Goal: Register for event/course

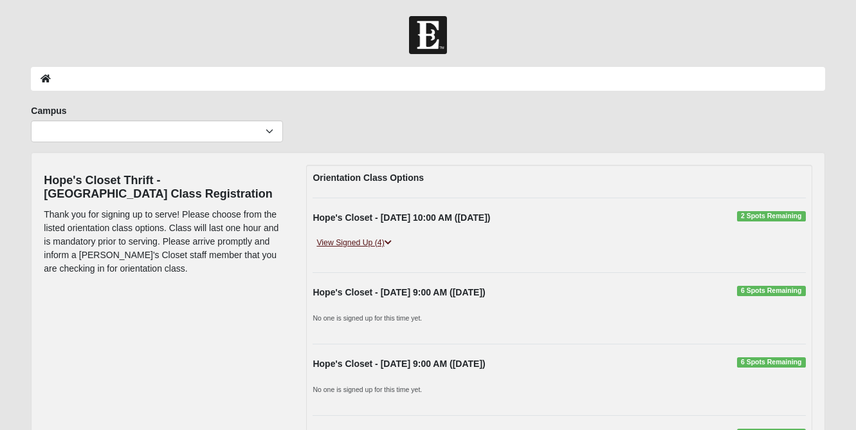
click at [376, 244] on link "View Signed Up (4)" at bounding box center [354, 243] width 82 height 14
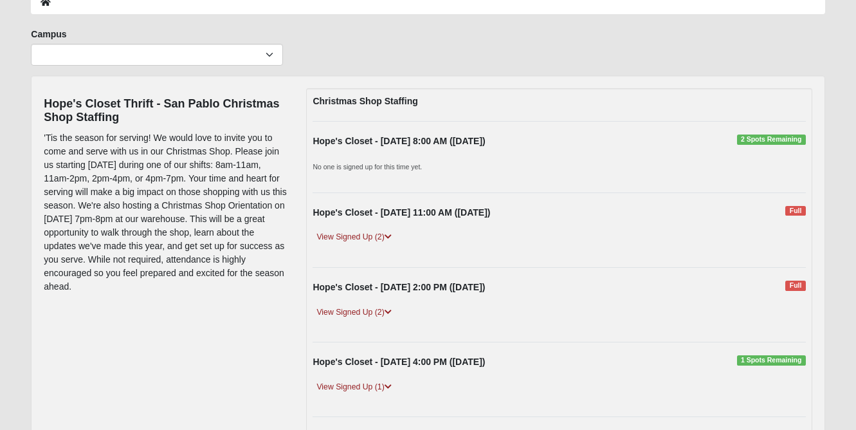
scroll to position [122, 0]
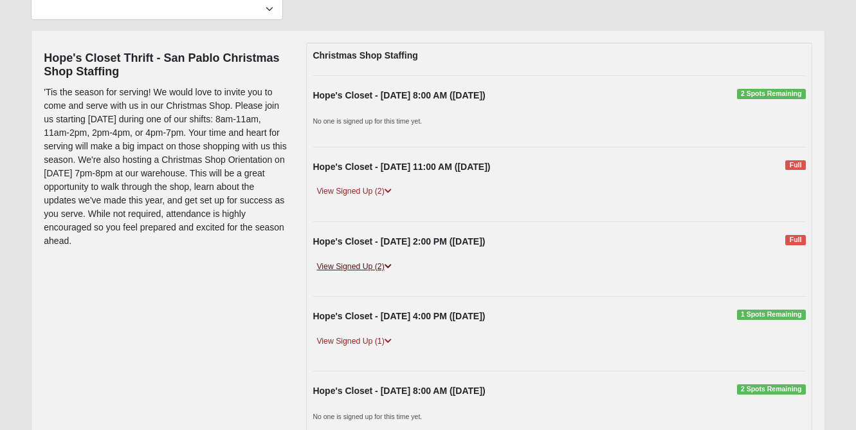
click at [367, 261] on link "View Signed Up (2)" at bounding box center [354, 267] width 82 height 14
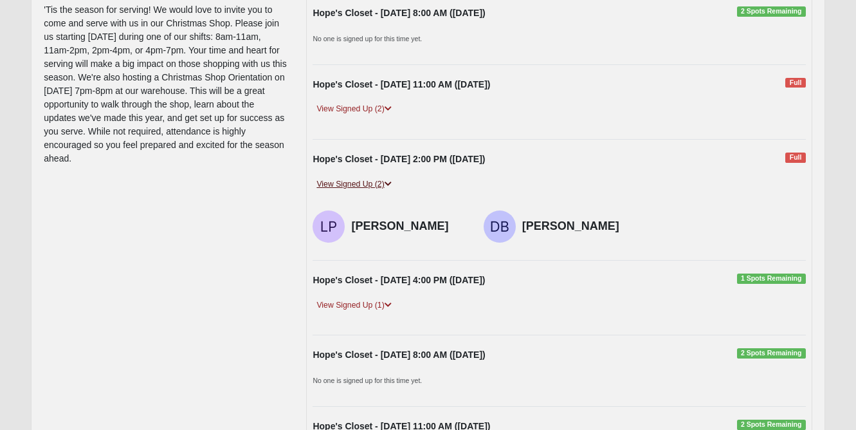
scroll to position [205, 0]
click at [360, 304] on link "View Signed Up (1)" at bounding box center [354, 305] width 82 height 14
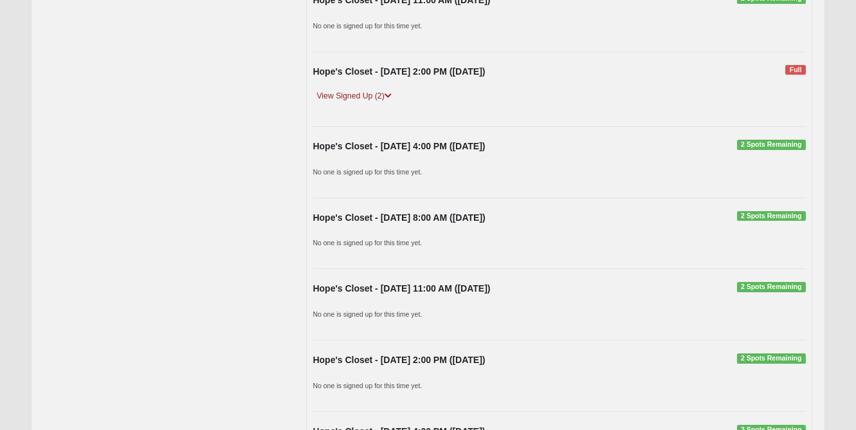
scroll to position [979, 0]
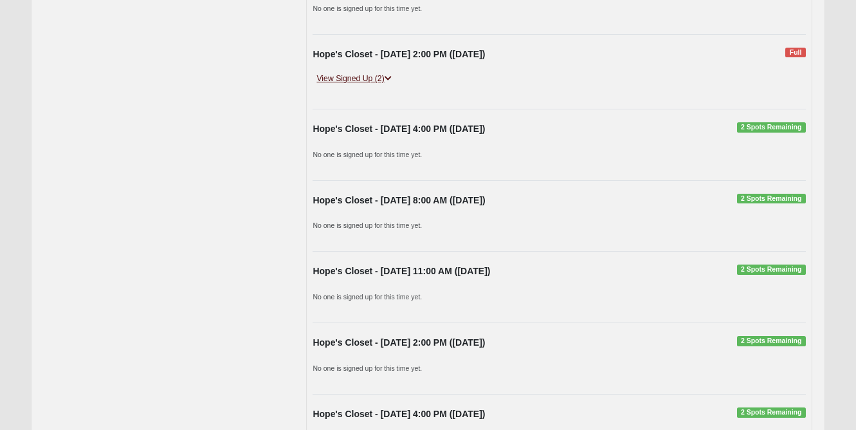
click at [387, 77] on icon at bounding box center [388, 79] width 7 height 8
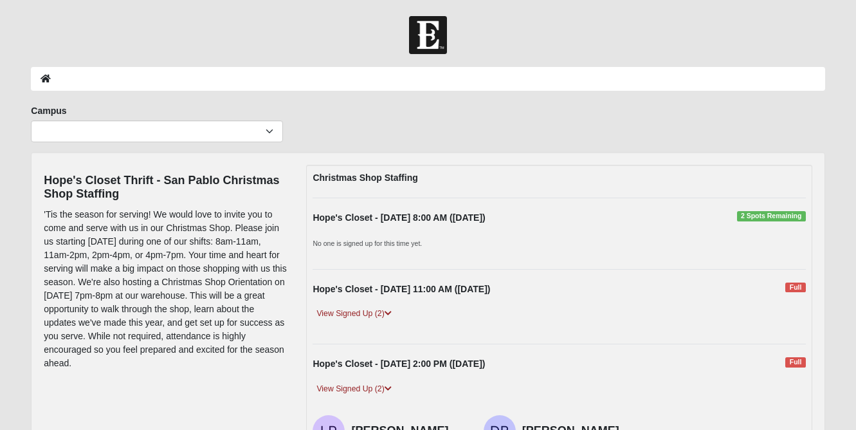
scroll to position [0, 0]
click at [378, 310] on link "View Signed Up (2)" at bounding box center [354, 314] width 82 height 14
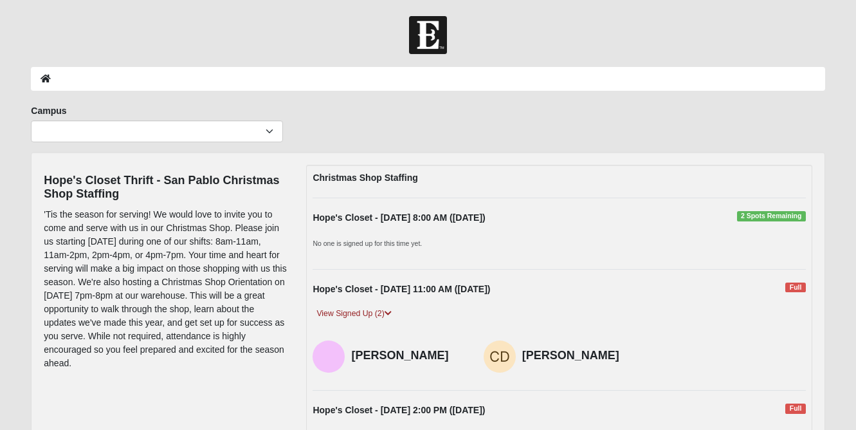
click at [475, 220] on strong "Hope's Closet - [DATE] 8:00 AM ([DATE])" at bounding box center [399, 217] width 172 height 10
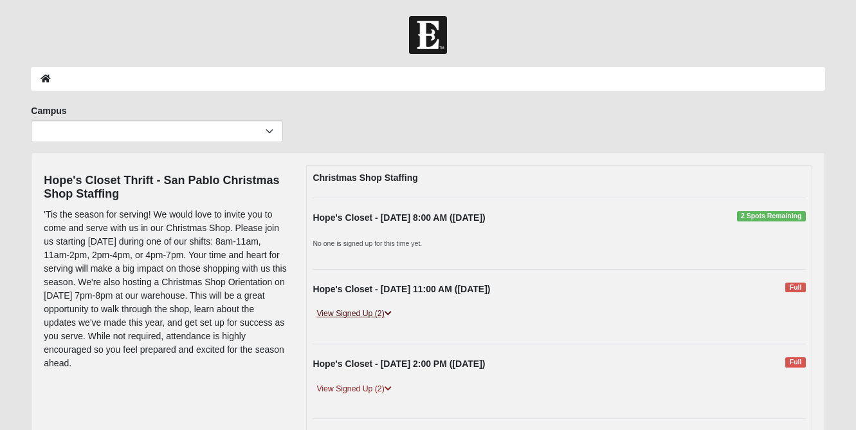
click at [383, 315] on link "View Signed Up (2)" at bounding box center [354, 314] width 82 height 14
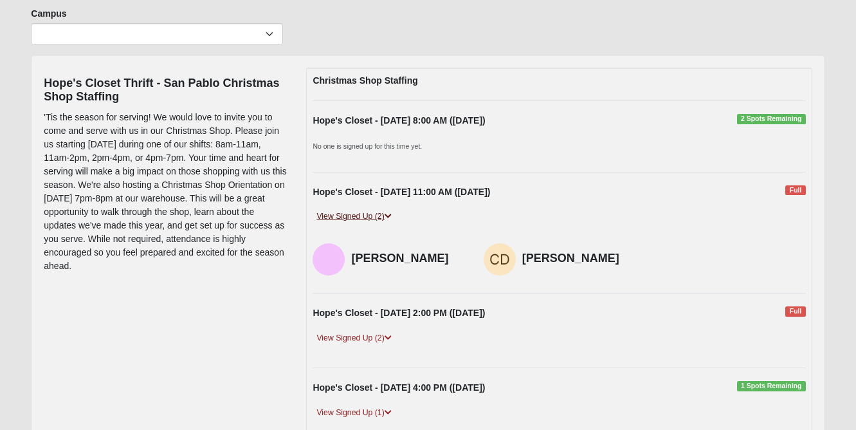
scroll to position [99, 0]
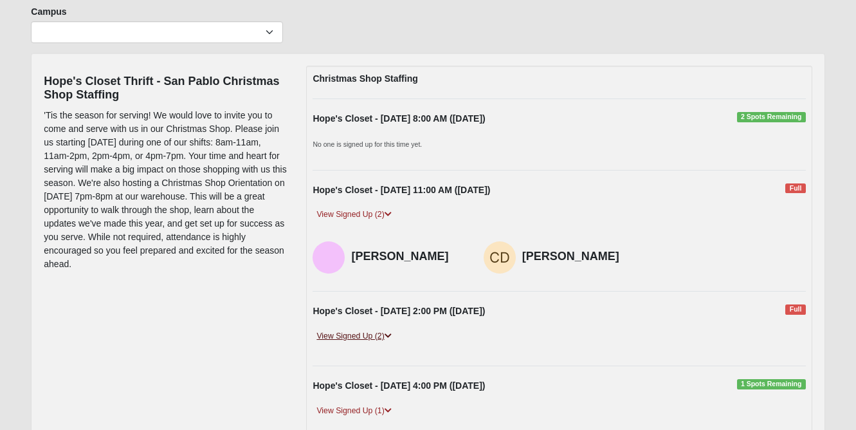
click at [374, 331] on link "View Signed Up (2)" at bounding box center [354, 336] width 82 height 14
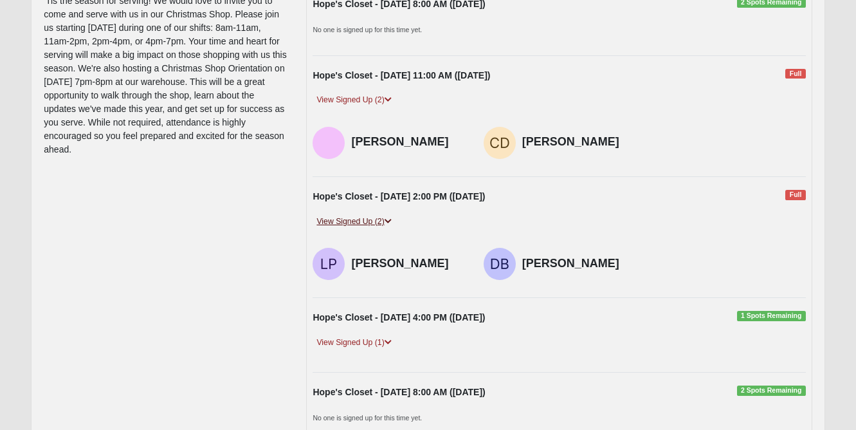
scroll to position [215, 0]
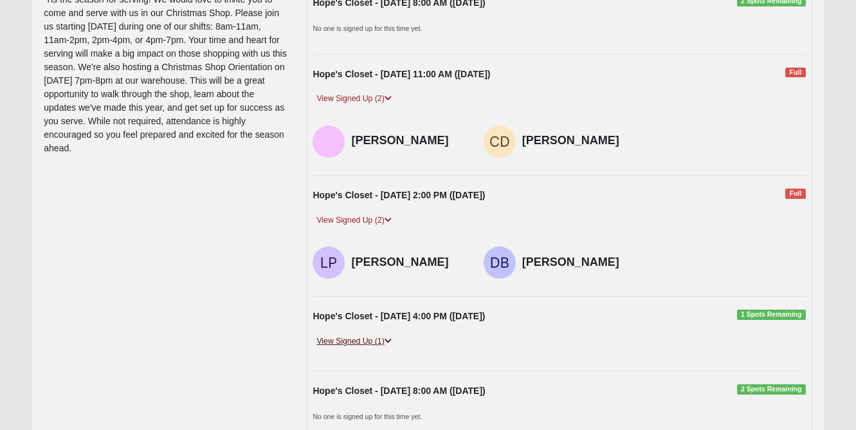
click at [371, 339] on link "View Signed Up (1)" at bounding box center [354, 341] width 82 height 14
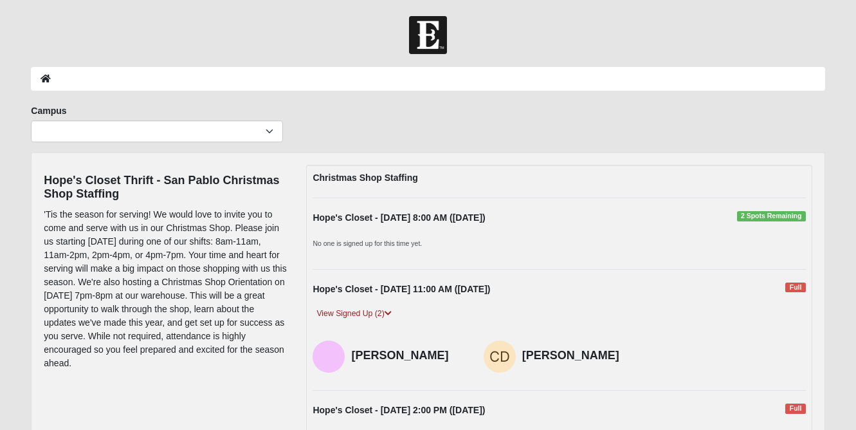
scroll to position [0, 0]
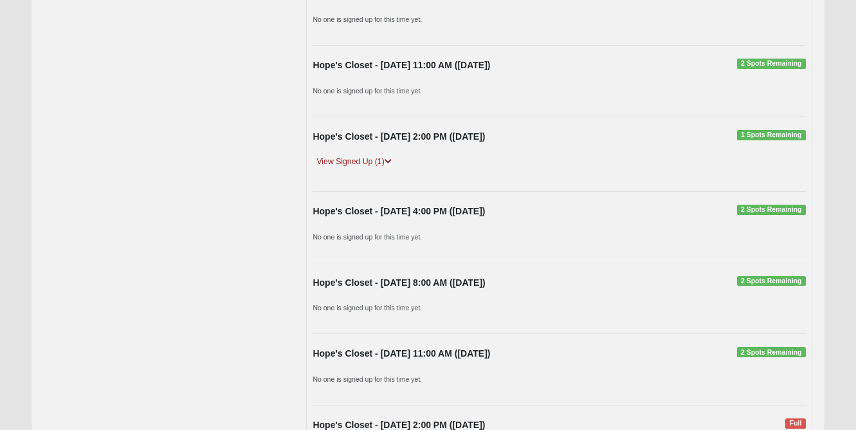
scroll to position [522, 0]
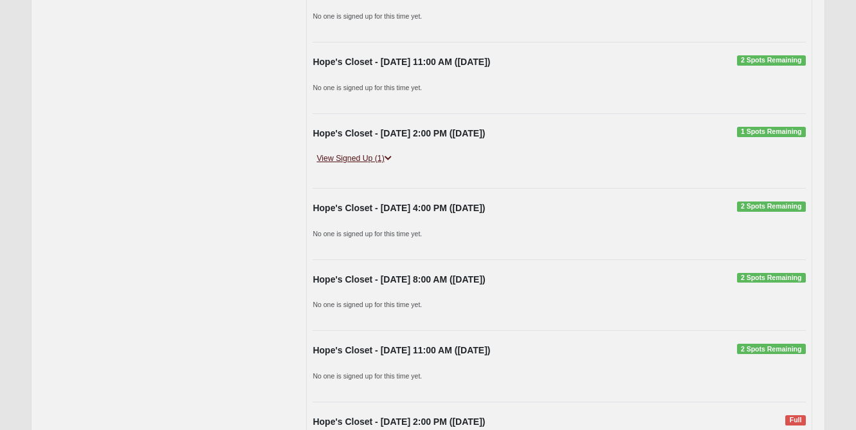
click at [383, 152] on link "View Signed Up (1)" at bounding box center [354, 159] width 82 height 14
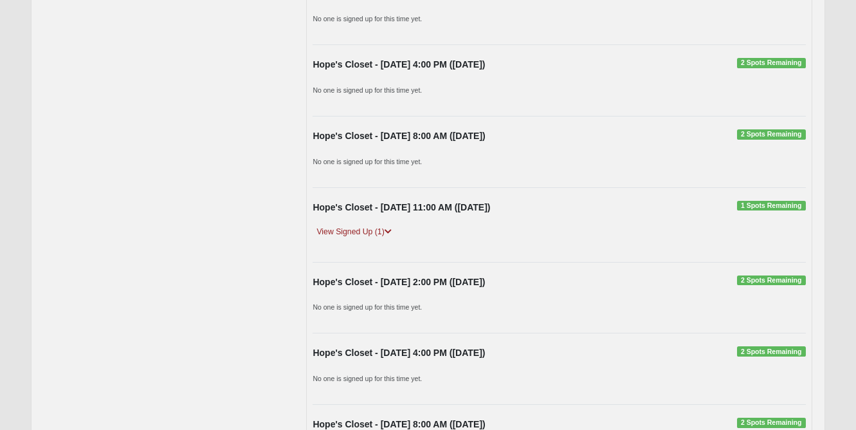
scroll to position [2148, 0]
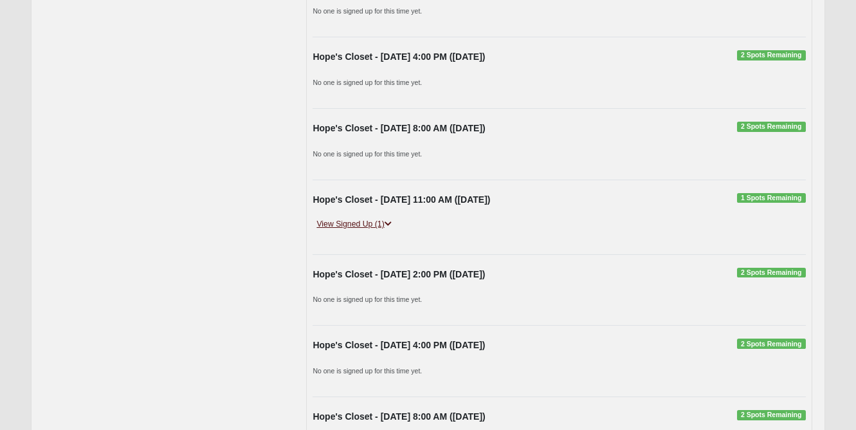
click at [369, 217] on link "View Signed Up (1)" at bounding box center [354, 224] width 82 height 14
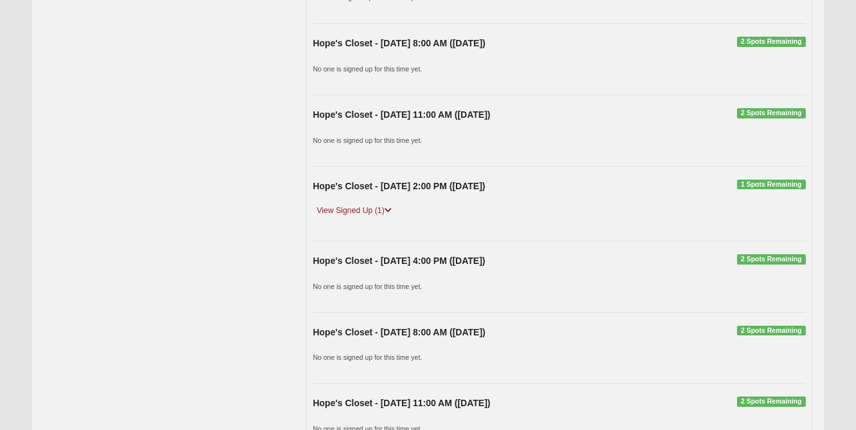
scroll to position [2569, 0]
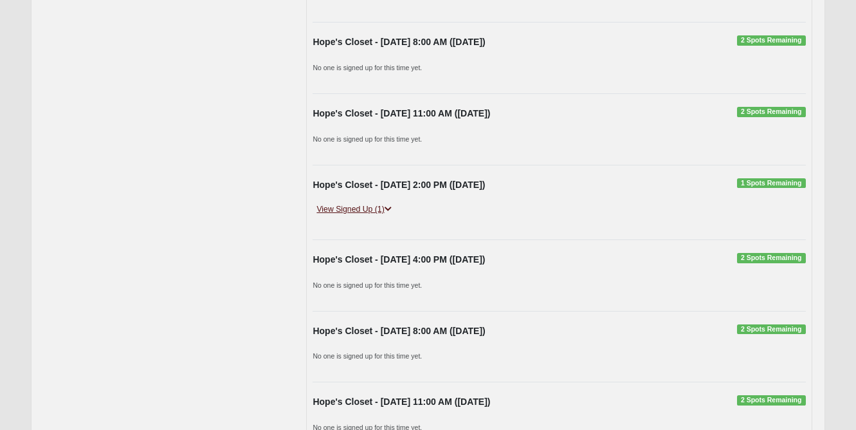
click at [367, 203] on link "View Signed Up (1)" at bounding box center [354, 210] width 82 height 14
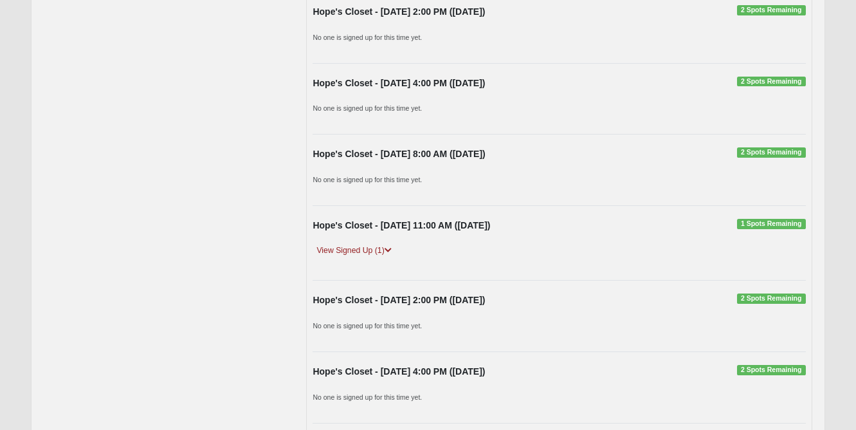
scroll to position [3941, 0]
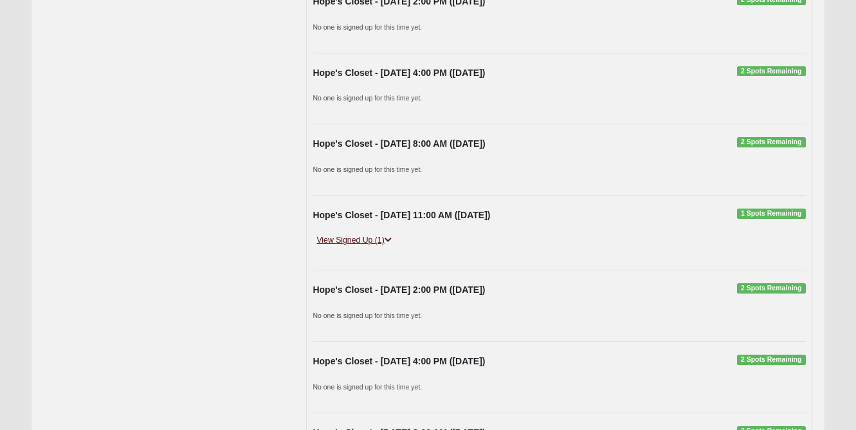
click at [355, 234] on link "View Signed Up (1)" at bounding box center [354, 241] width 82 height 14
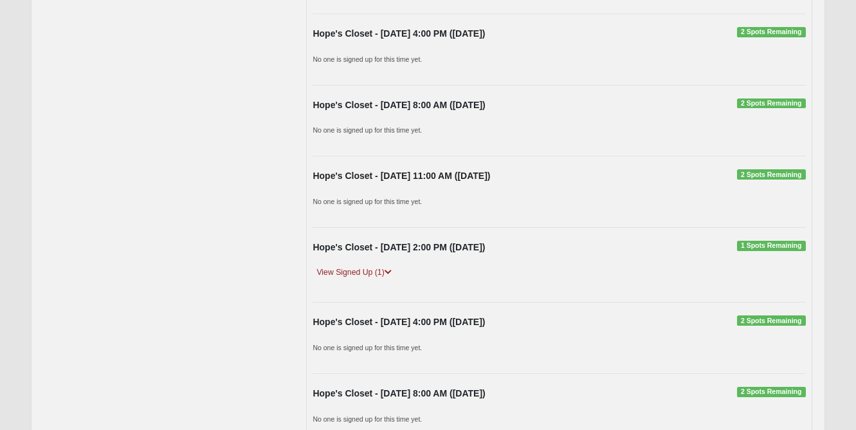
scroll to position [4321, 0]
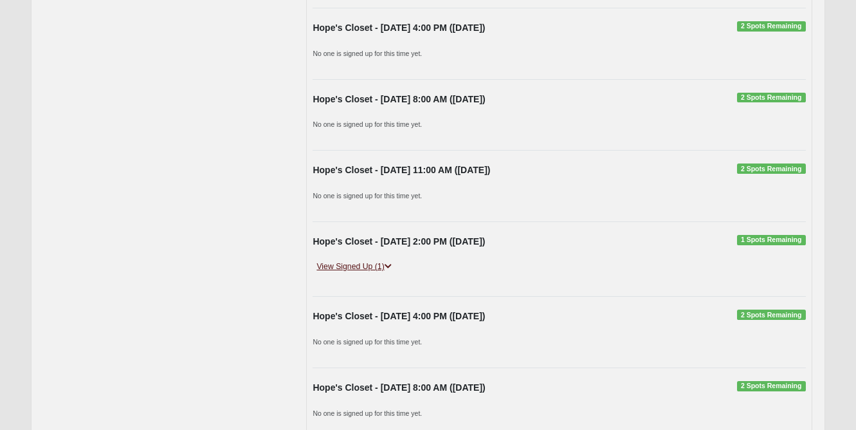
click at [346, 260] on link "View Signed Up (1)" at bounding box center [354, 267] width 82 height 14
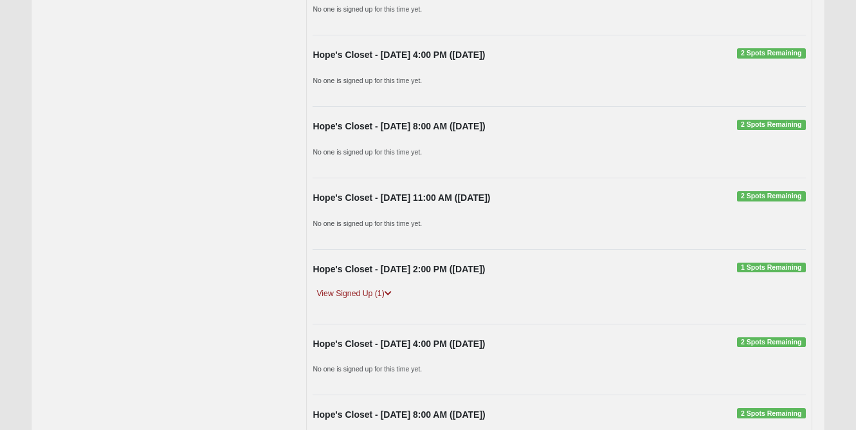
scroll to position [4921, 0]
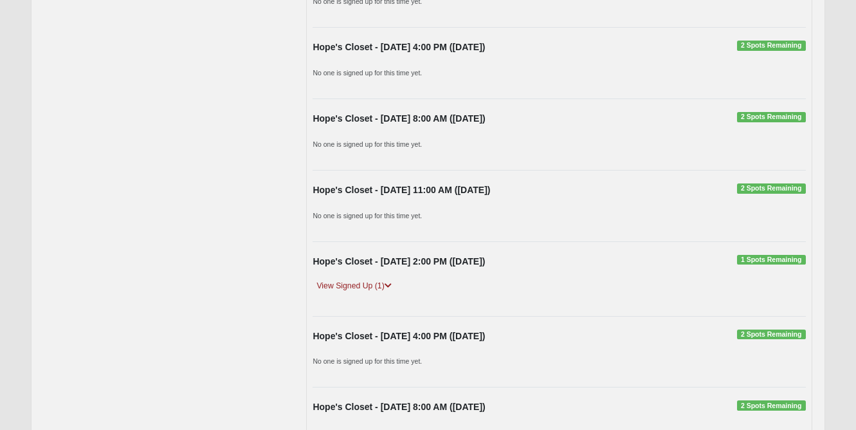
click at [342, 279] on div "View Signed Up (1)" at bounding box center [559, 290] width 512 height 23
click at [342, 279] on link "View Signed Up (1)" at bounding box center [354, 286] width 82 height 14
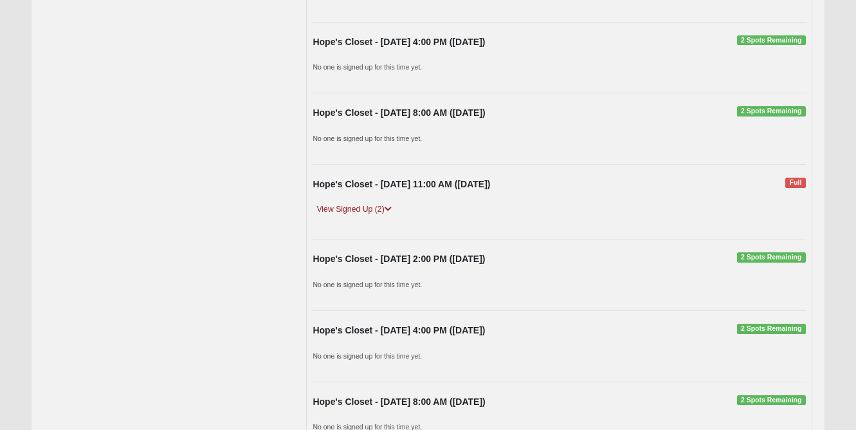
scroll to position [5834, 0]
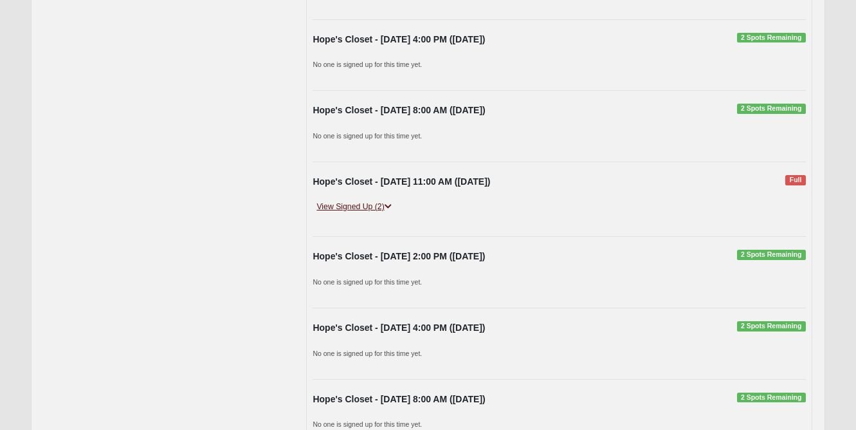
click at [363, 200] on link "View Signed Up (2)" at bounding box center [354, 207] width 82 height 14
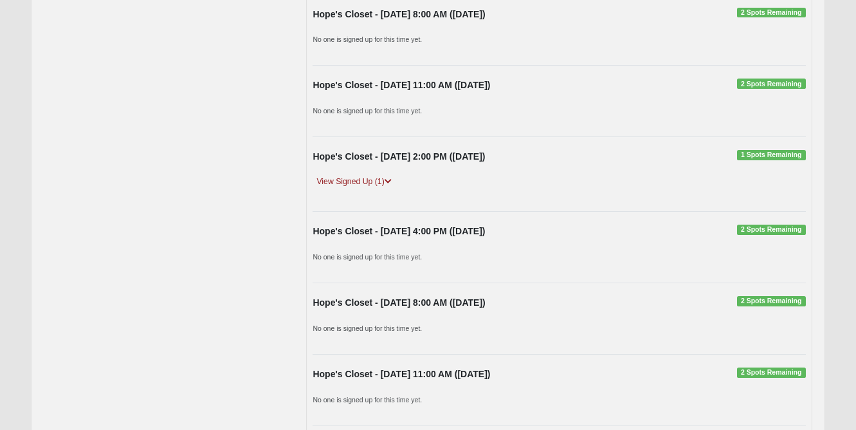
scroll to position [6268, 0]
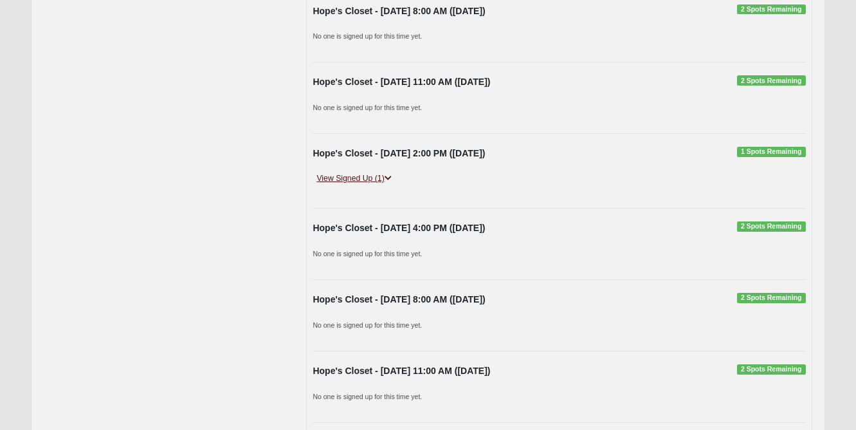
click at [363, 172] on link "View Signed Up (1)" at bounding box center [354, 179] width 82 height 14
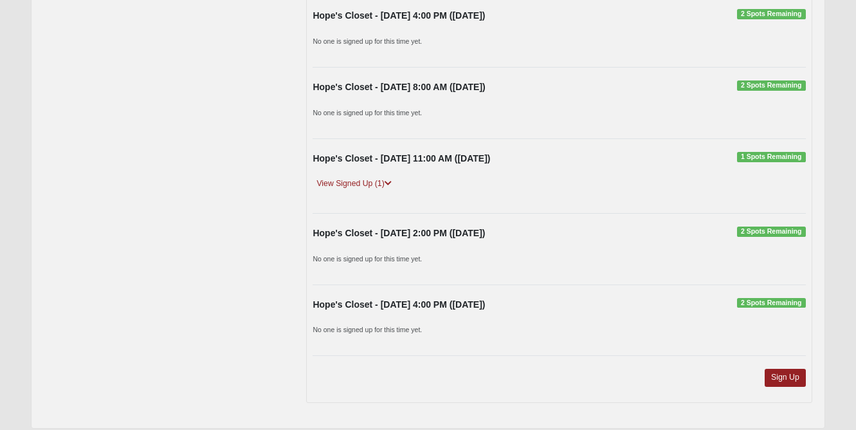
scroll to position [6811, 0]
click at [365, 178] on link "View Signed Up (1)" at bounding box center [354, 185] width 82 height 14
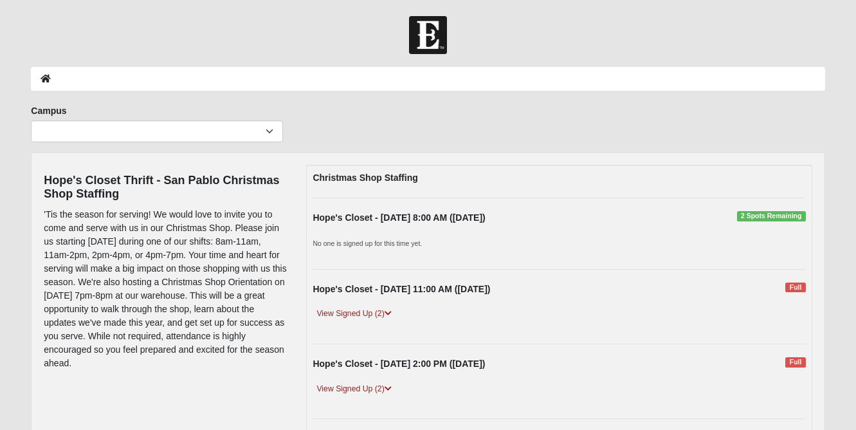
scroll to position [0, 0]
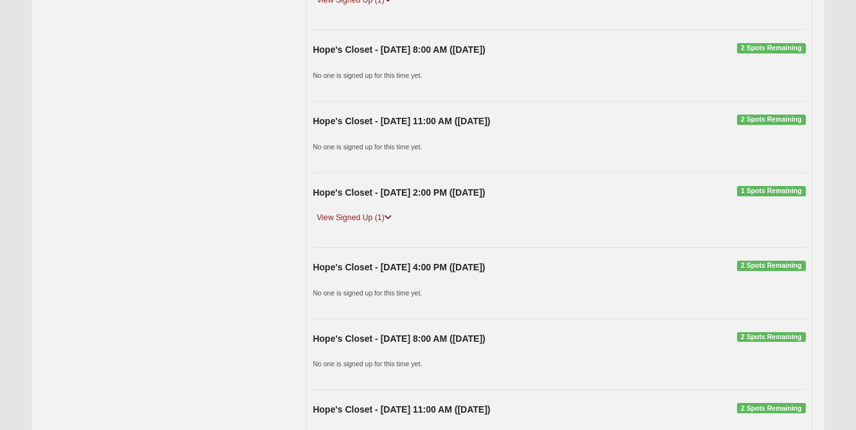
scroll to position [468, 0]
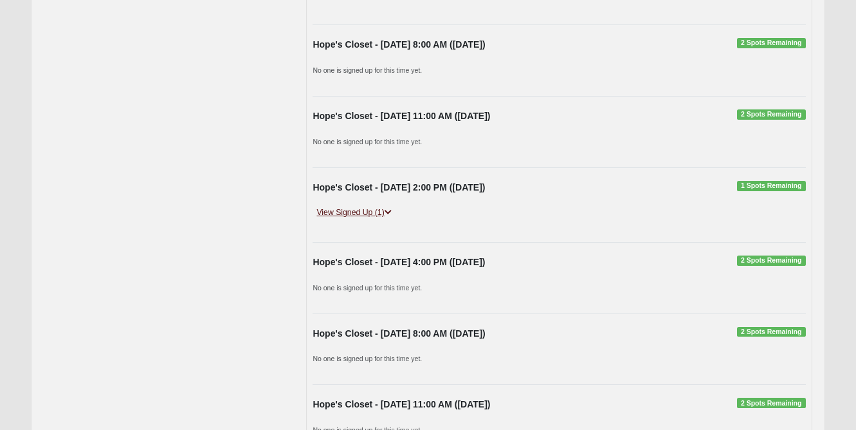
click at [374, 210] on link "View Signed Up (1)" at bounding box center [354, 213] width 82 height 14
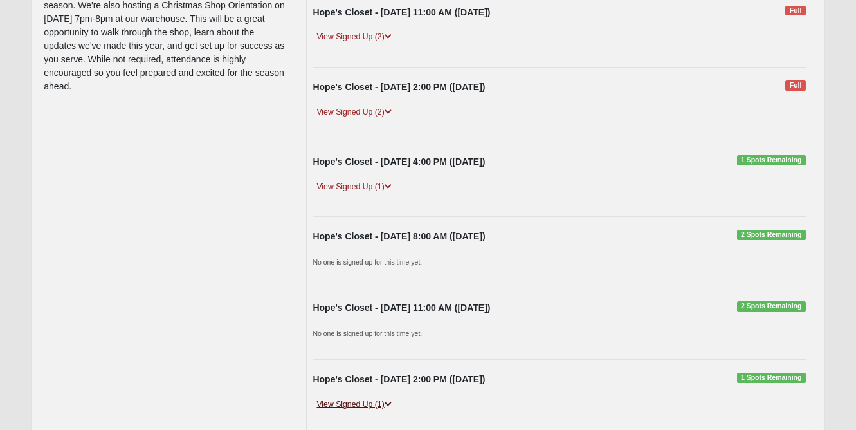
scroll to position [241, 0]
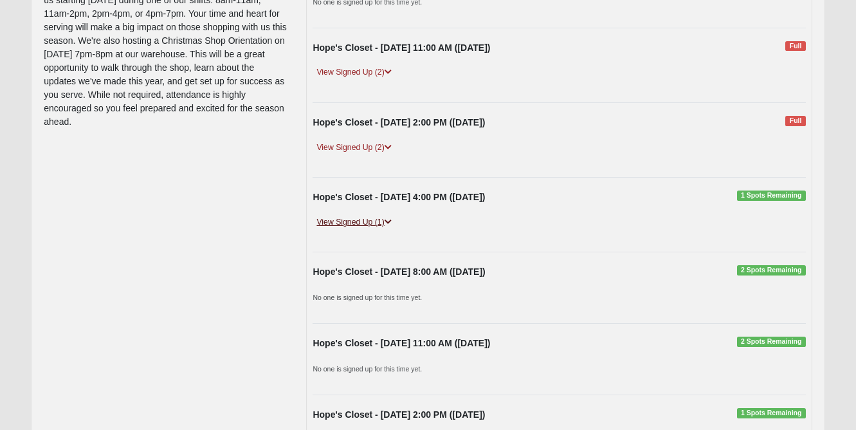
click at [367, 222] on link "View Signed Up (1)" at bounding box center [354, 222] width 82 height 14
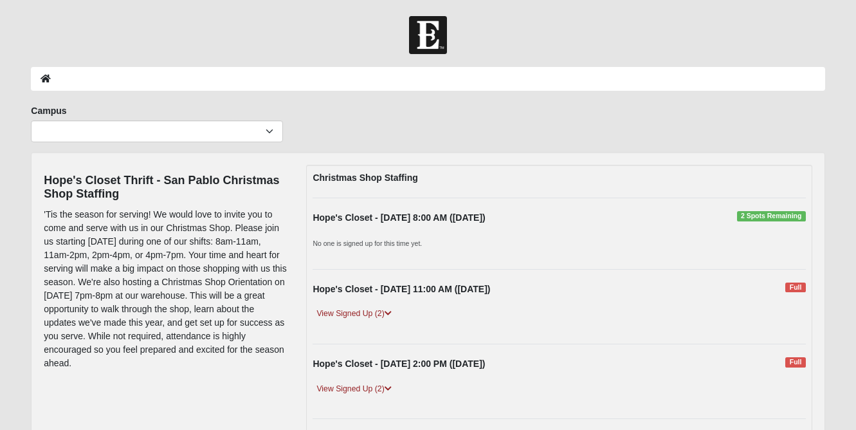
scroll to position [0, 0]
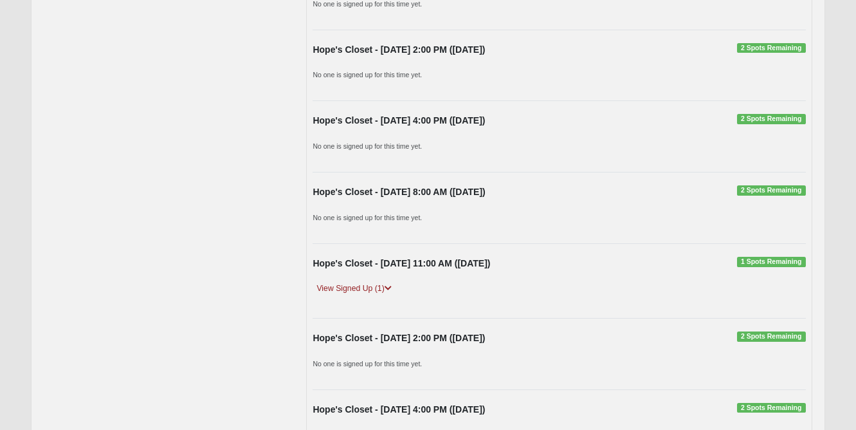
scroll to position [6327, 0]
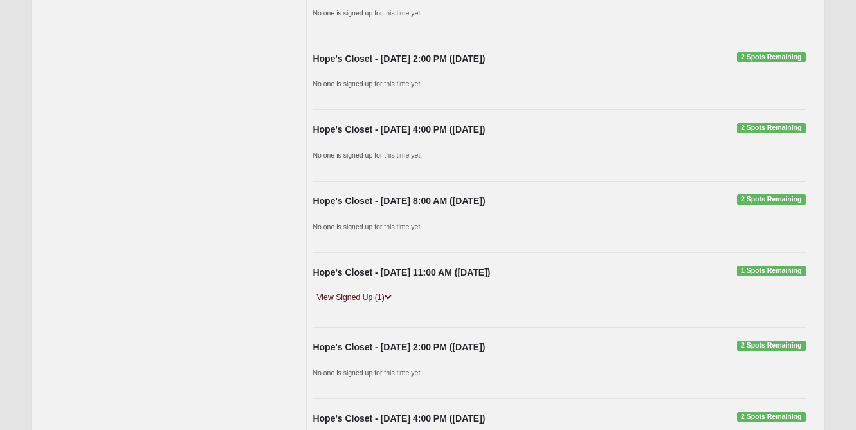
click at [370, 291] on link "View Signed Up (1)" at bounding box center [354, 298] width 82 height 14
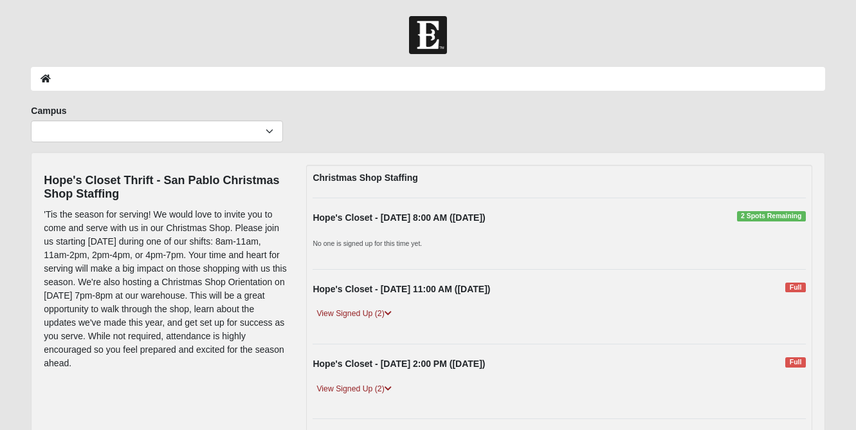
scroll to position [0, 0]
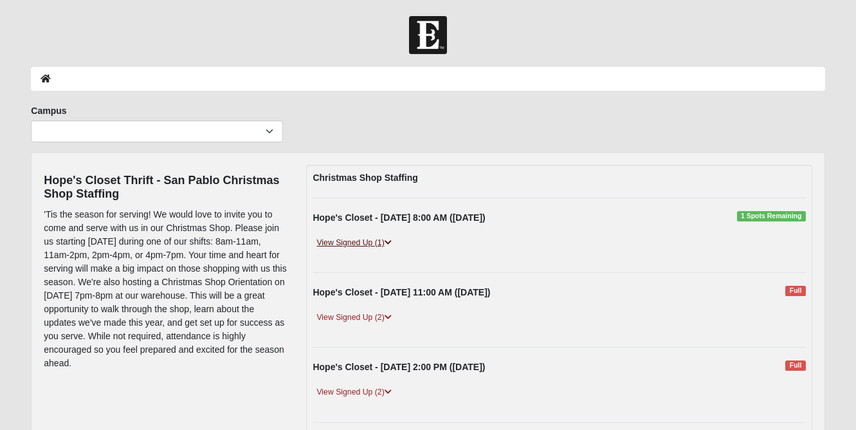
click at [367, 246] on link "View Signed Up (1)" at bounding box center [354, 243] width 82 height 14
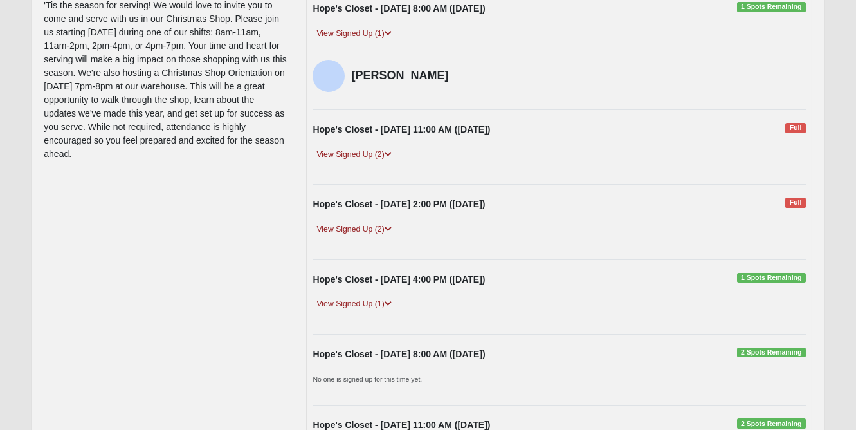
scroll to position [213, 0]
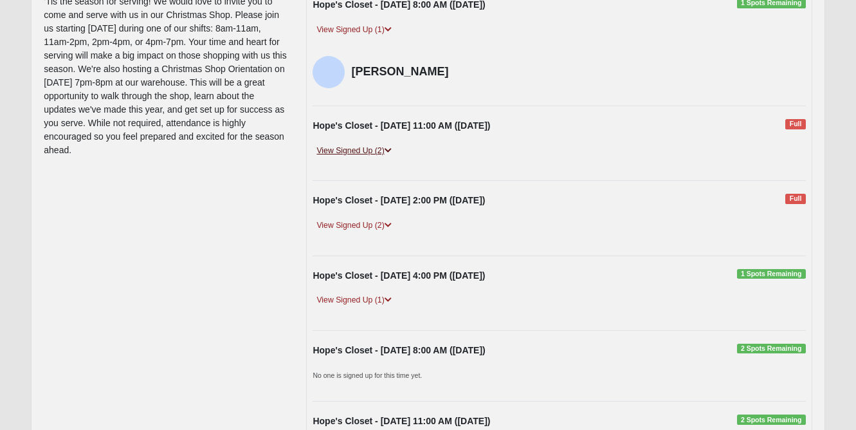
click at [377, 145] on link "View Signed Up (2)" at bounding box center [354, 151] width 82 height 14
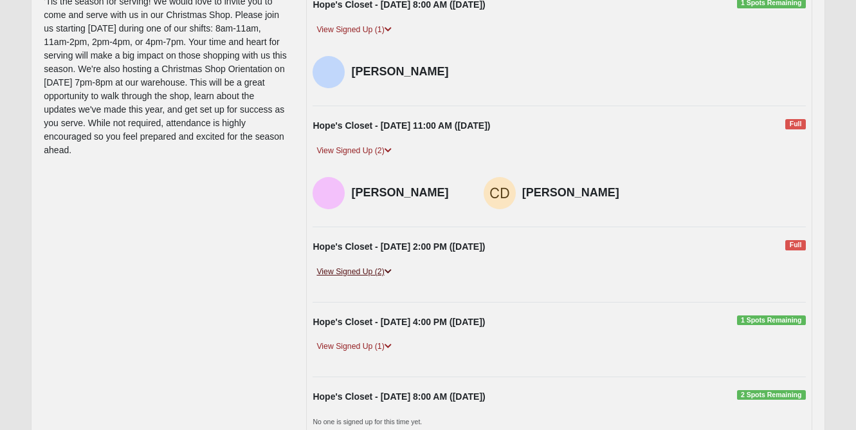
click at [368, 268] on link "View Signed Up (2)" at bounding box center [354, 272] width 82 height 14
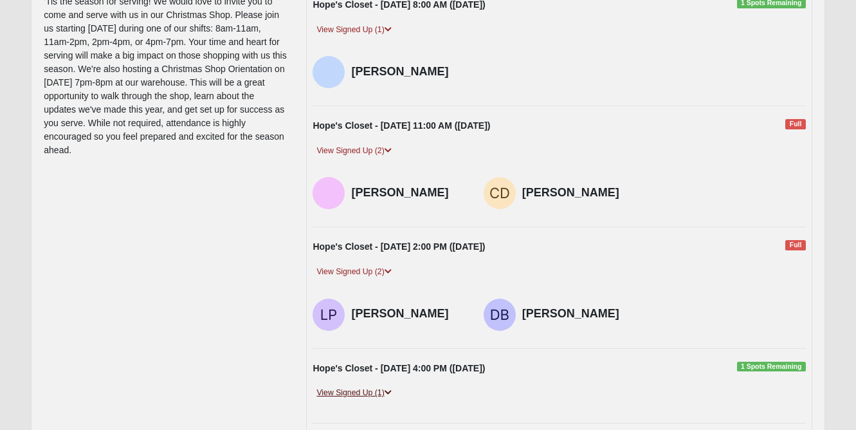
click at [372, 386] on link "View Signed Up (1)" at bounding box center [354, 393] width 82 height 14
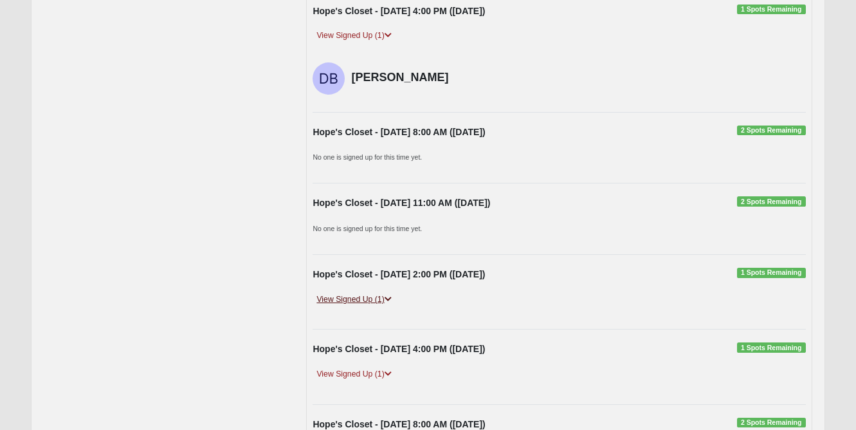
scroll to position [571, 0]
click at [376, 292] on link "View Signed Up (1)" at bounding box center [354, 299] width 82 height 14
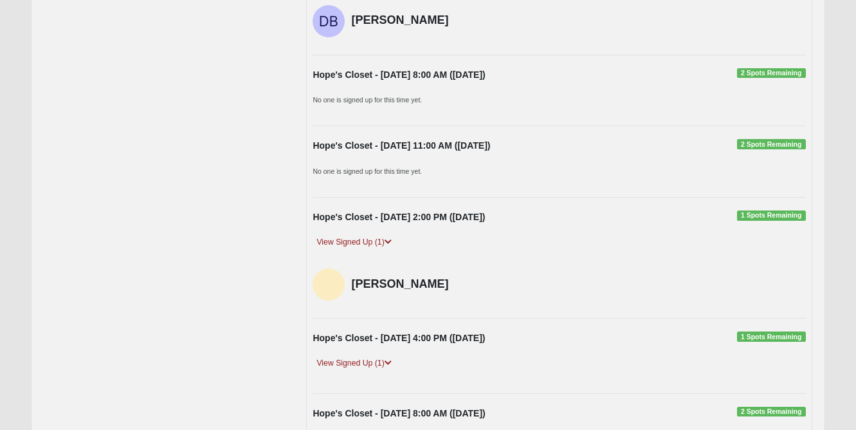
scroll to position [655, 0]
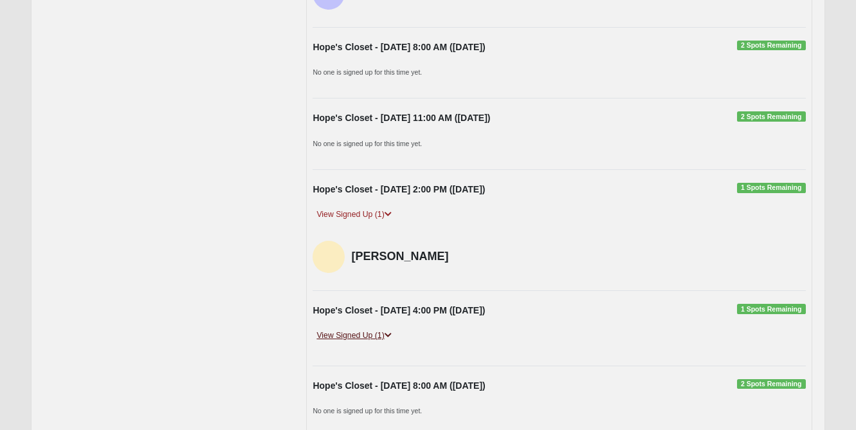
click at [377, 329] on link "View Signed Up (1)" at bounding box center [354, 336] width 82 height 14
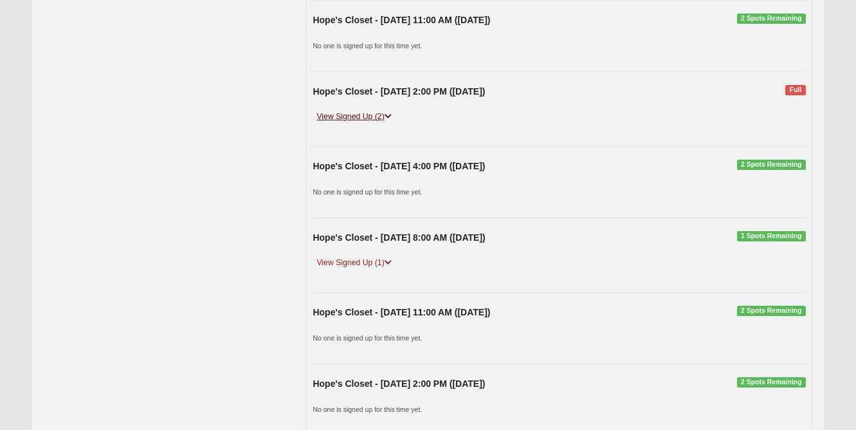
scroll to position [1141, 0]
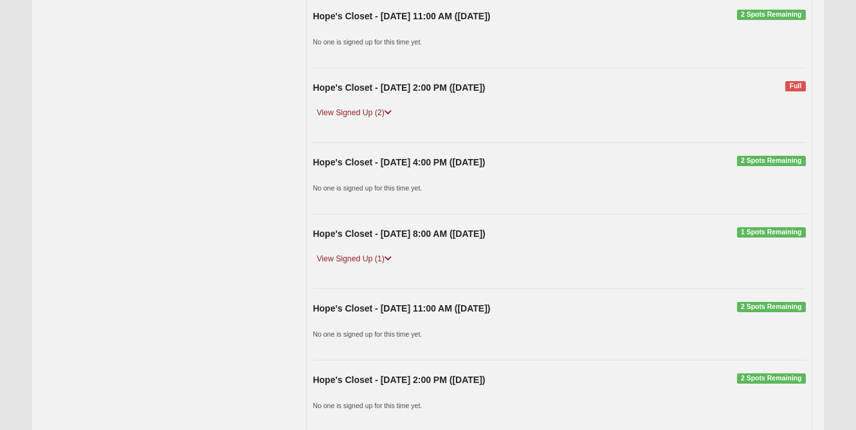
click at [386, 98] on div "Hope's Closet - 10/8/2025 2:00 PM (10/8/2025) Full View Signed Up (2) Cynthia D…" at bounding box center [559, 105] width 512 height 48
click at [383, 106] on link "View Signed Up (2)" at bounding box center [354, 113] width 82 height 14
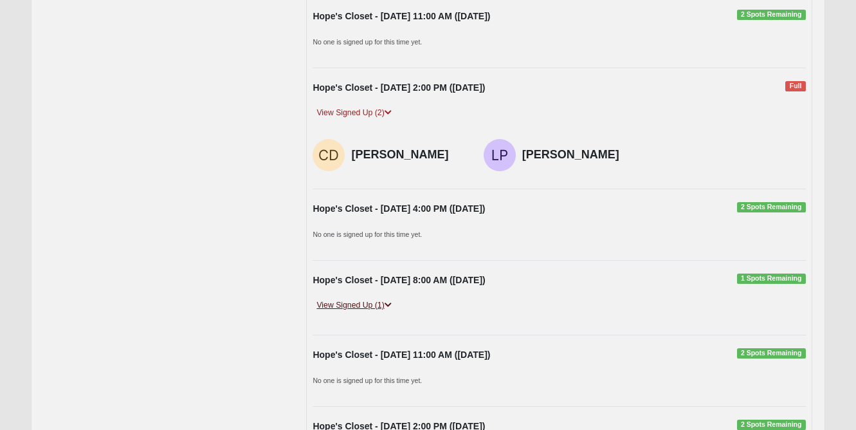
click at [363, 298] on link "View Signed Up (1)" at bounding box center [354, 305] width 82 height 14
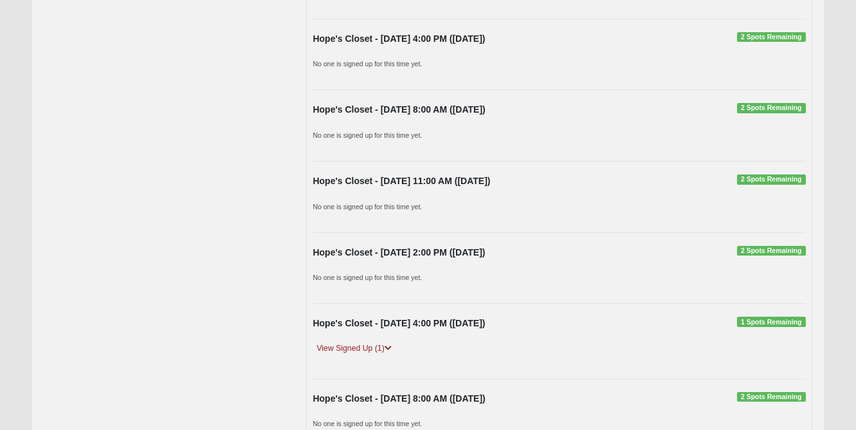
scroll to position [2221, 0]
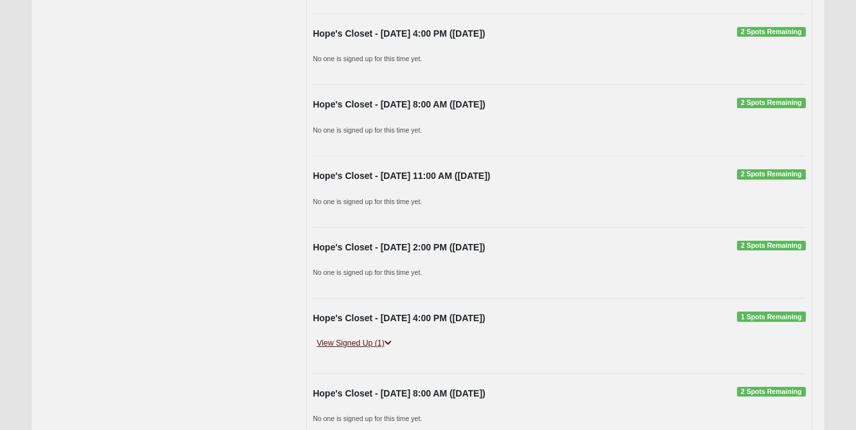
click at [351, 336] on link "View Signed Up (1)" at bounding box center [354, 343] width 82 height 14
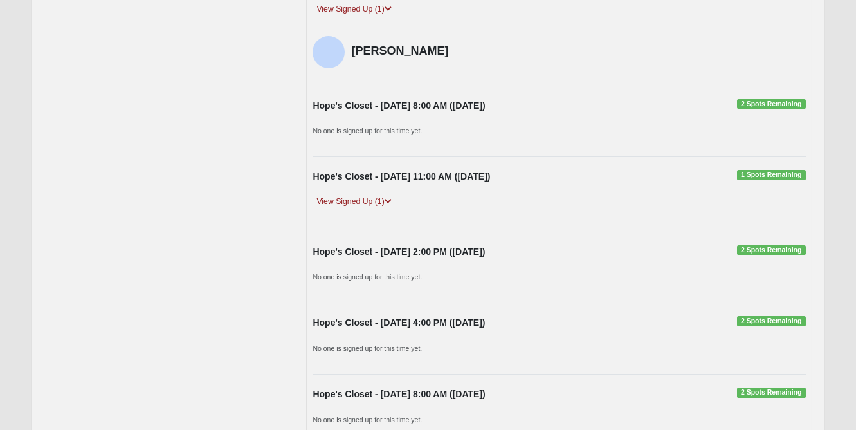
scroll to position [2567, 0]
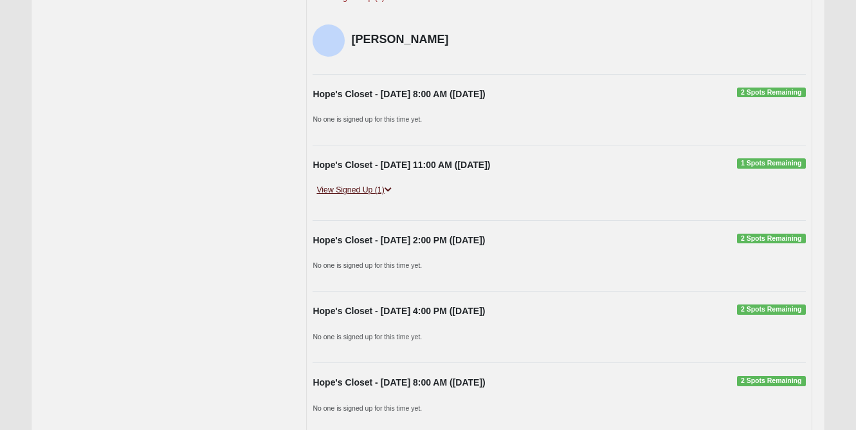
click at [378, 183] on link "View Signed Up (1)" at bounding box center [354, 190] width 82 height 14
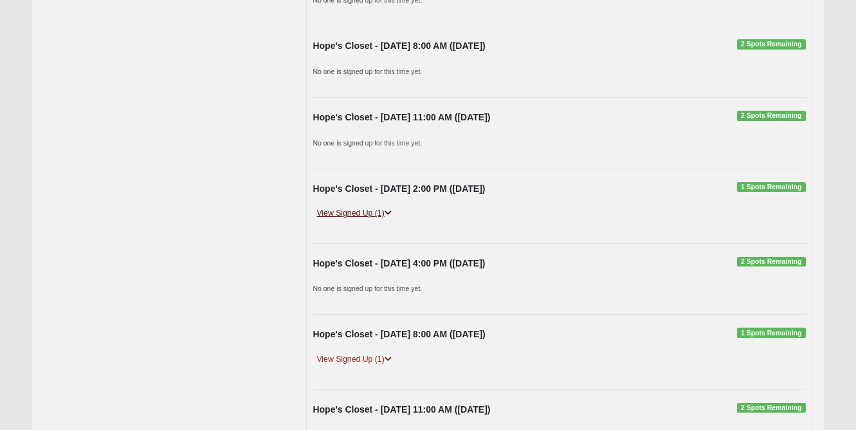
scroll to position [2958, 0]
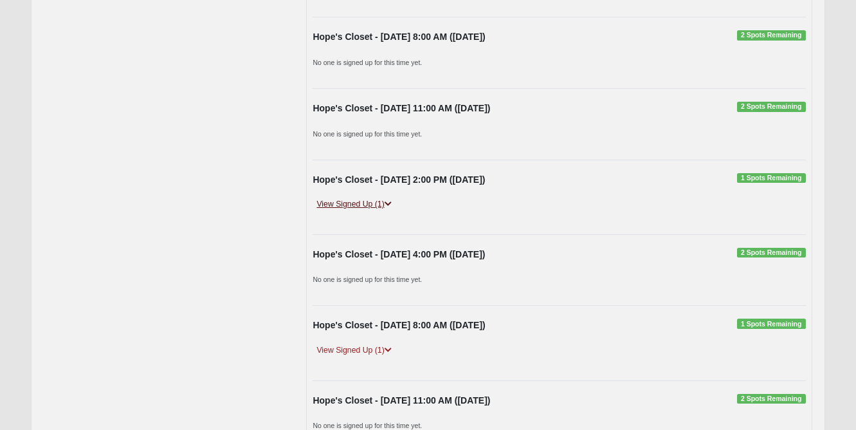
click at [374, 197] on link "View Signed Up (1)" at bounding box center [354, 204] width 82 height 14
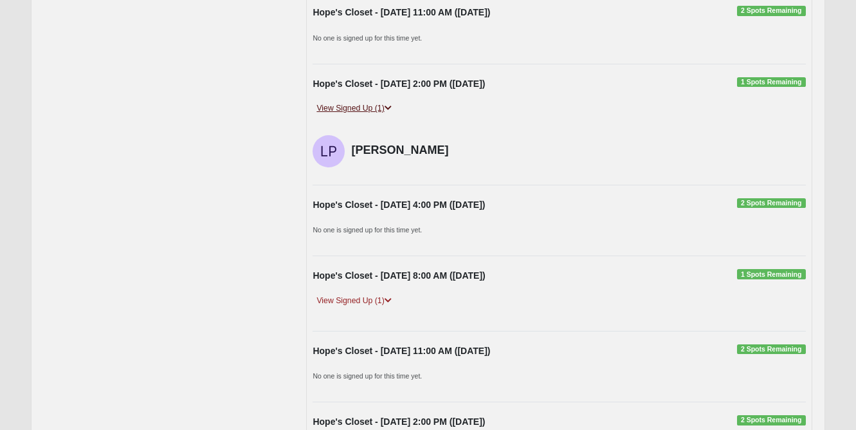
scroll to position [3072, 0]
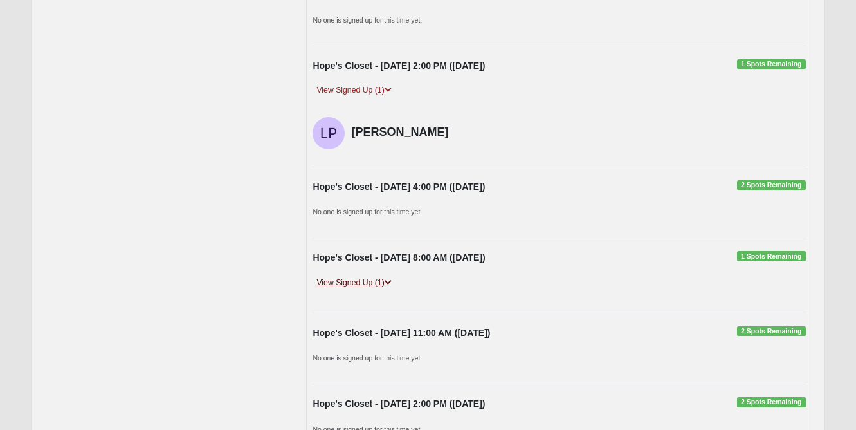
click at [351, 276] on link "View Signed Up (1)" at bounding box center [354, 283] width 82 height 14
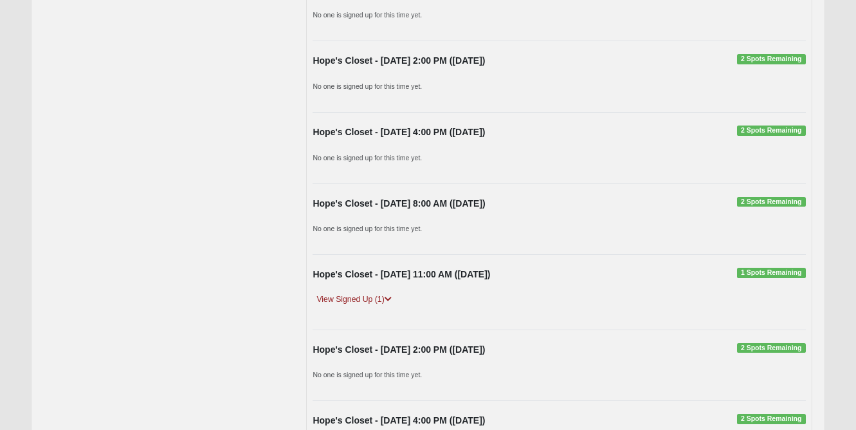
scroll to position [4318, 0]
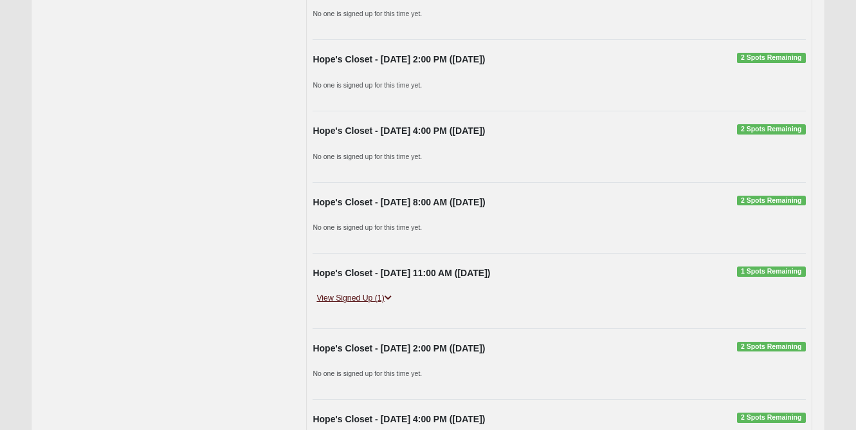
click at [345, 291] on link "View Signed Up (1)" at bounding box center [354, 298] width 82 height 14
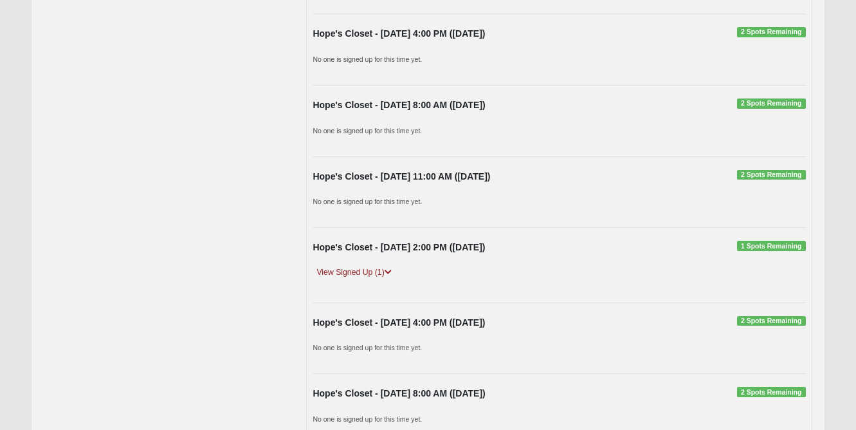
scroll to position [4751, 0]
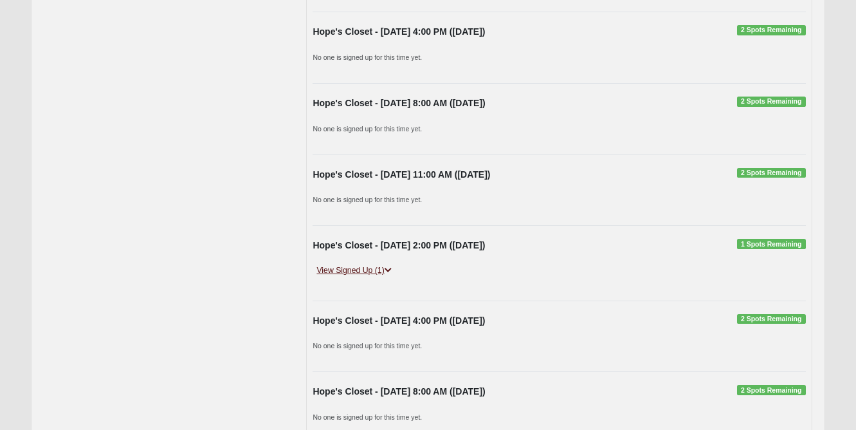
click at [355, 264] on link "View Signed Up (1)" at bounding box center [354, 271] width 82 height 14
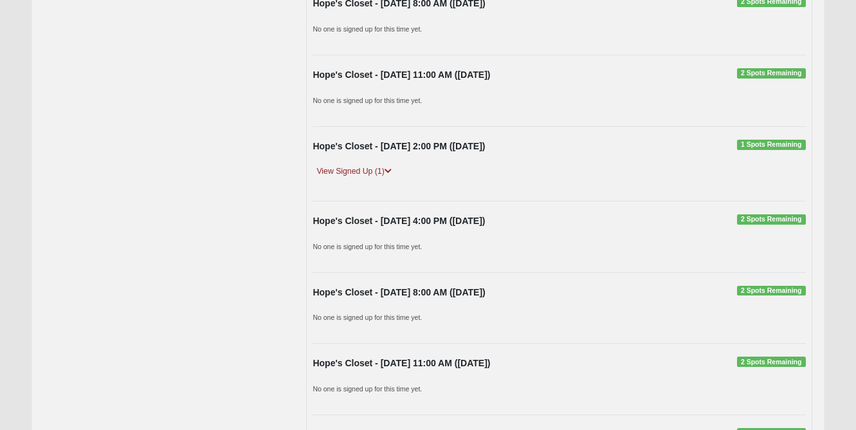
scroll to position [5472, 0]
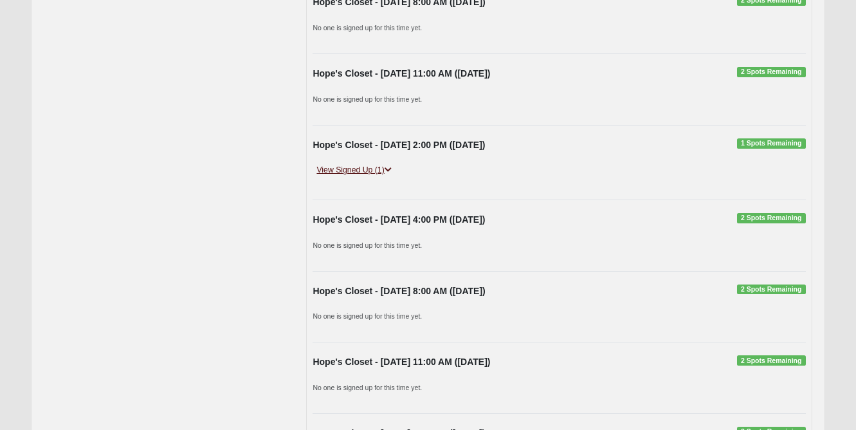
click at [365, 163] on link "View Signed Up (1)" at bounding box center [354, 170] width 82 height 14
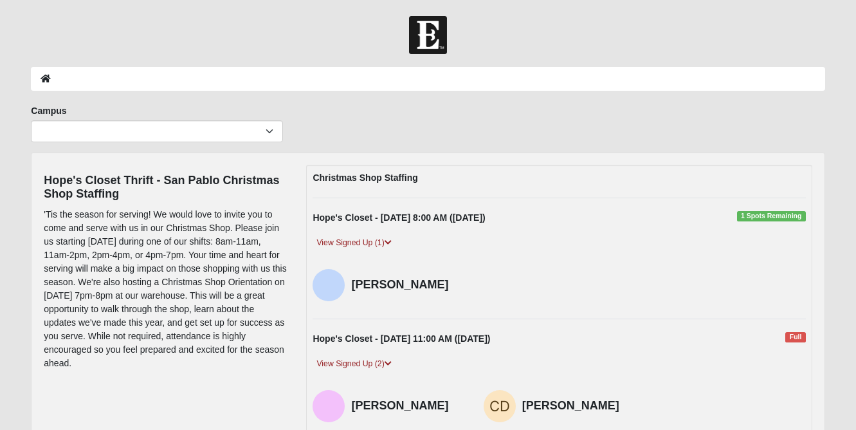
scroll to position [0, 0]
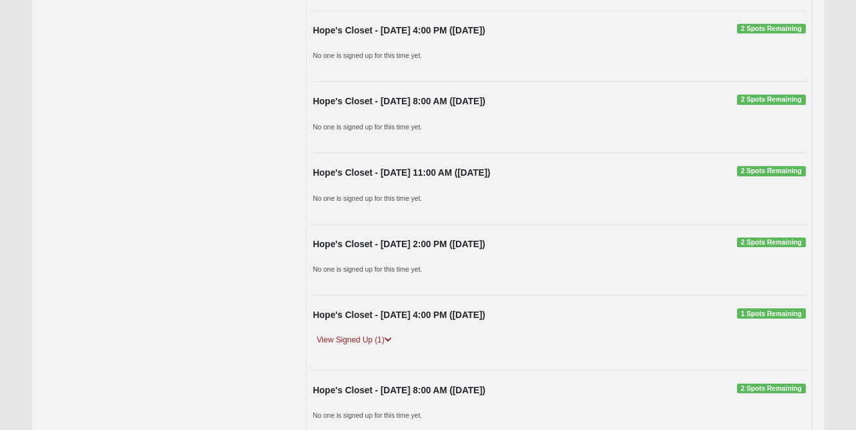
scroll to position [1855, 0]
click at [336, 333] on link "View Signed Up (1)" at bounding box center [354, 340] width 82 height 14
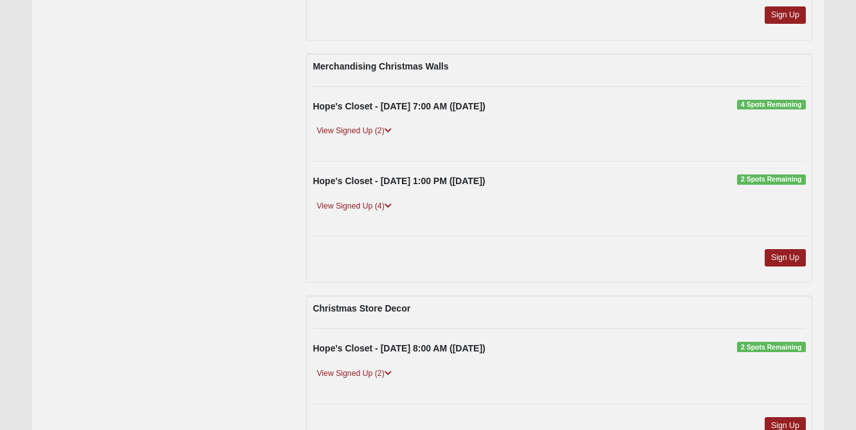
scroll to position [285, 0]
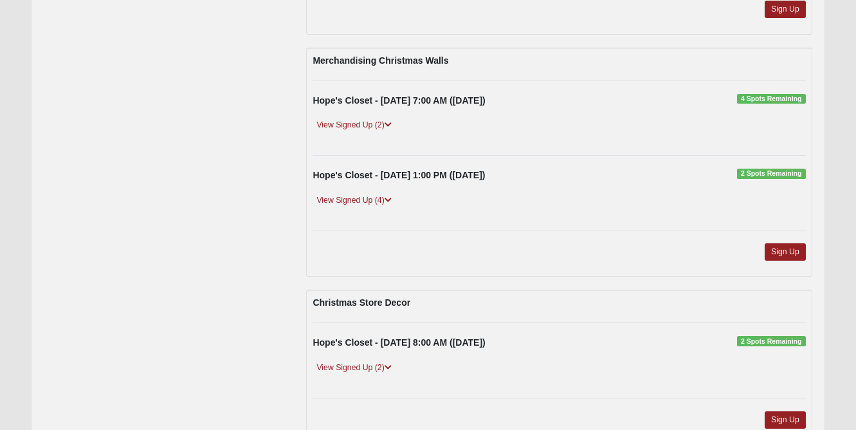
click at [389, 190] on div "Hope's Closet - [DATE] 1:00 PM ([DATE]) 2 Spots Remaining View Signed Up (4) [P…" at bounding box center [559, 193] width 512 height 48
click at [378, 204] on link "View Signed Up (4)" at bounding box center [354, 201] width 82 height 14
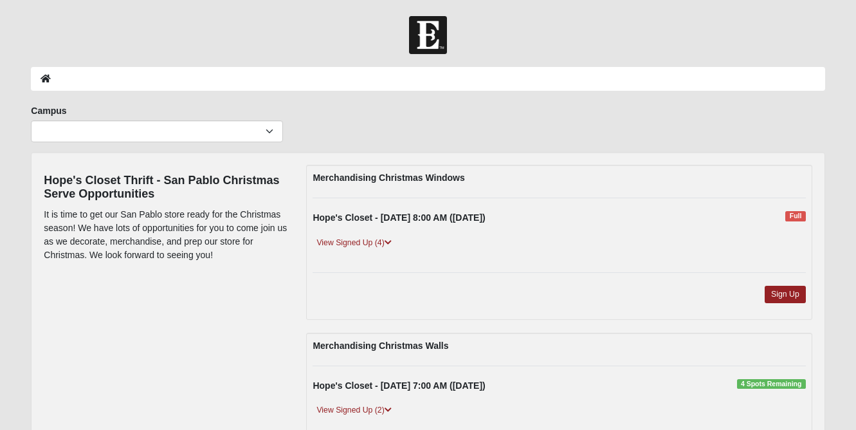
scroll to position [0, 0]
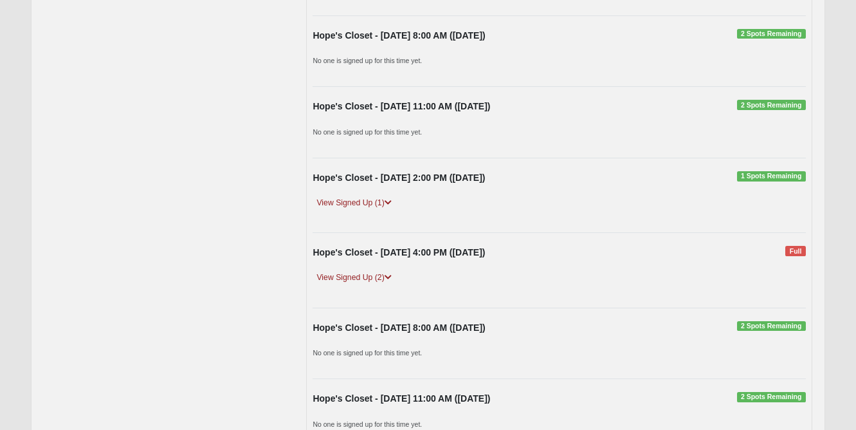
scroll to position [479, 0]
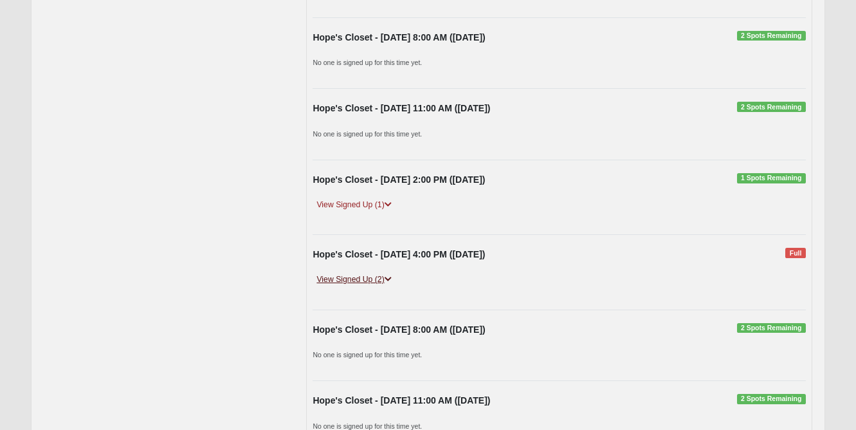
click at [380, 273] on link "View Signed Up (2)" at bounding box center [354, 280] width 82 height 14
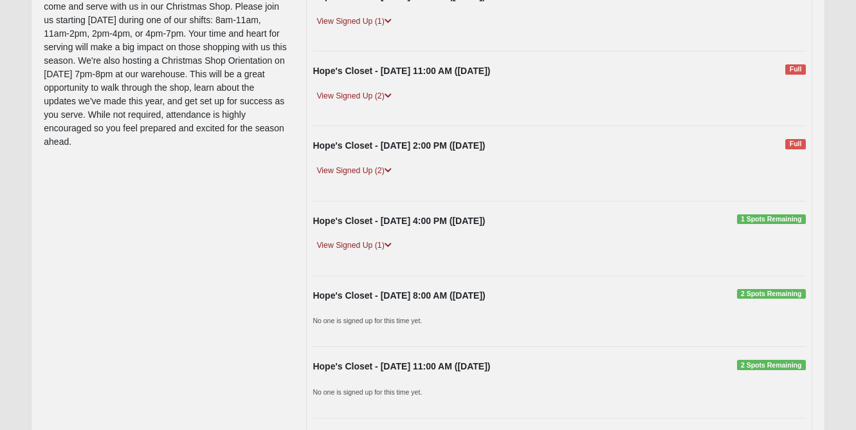
scroll to position [425, 0]
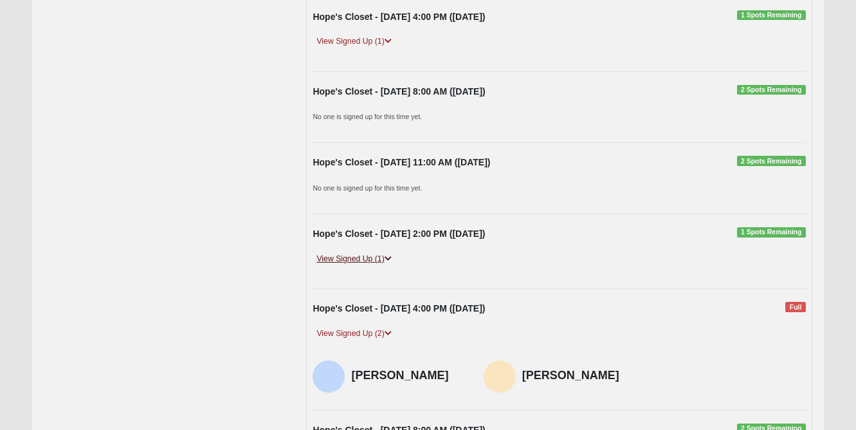
click at [381, 253] on link "View Signed Up (1)" at bounding box center [354, 259] width 82 height 14
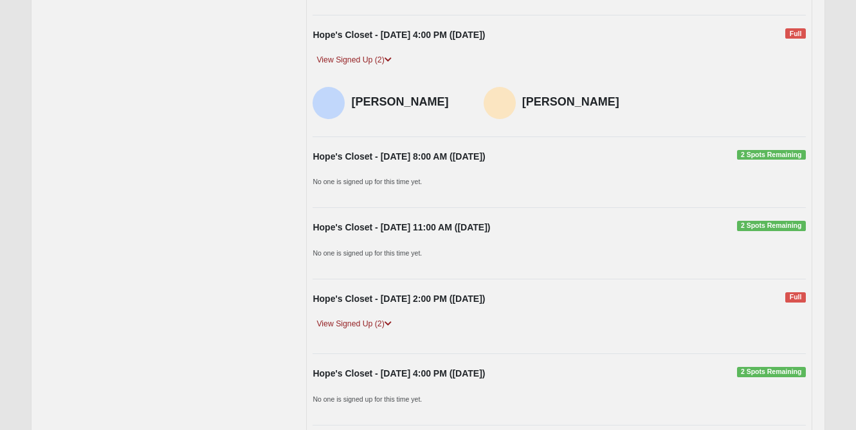
scroll to position [761, 0]
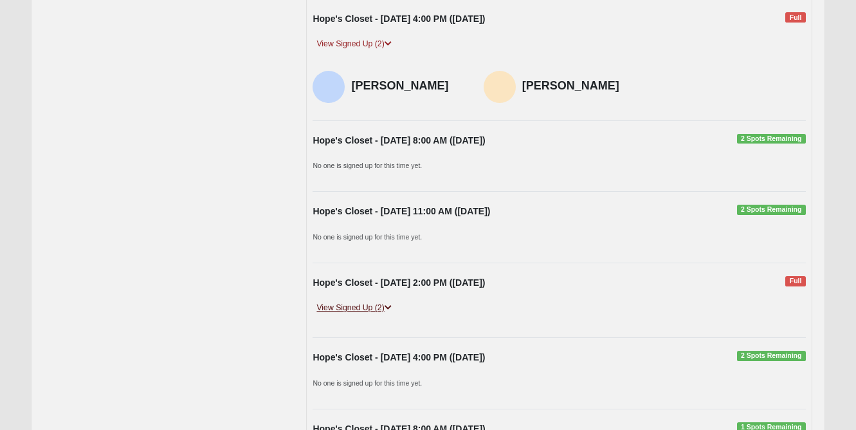
click at [369, 302] on link "View Signed Up (2)" at bounding box center [354, 308] width 82 height 14
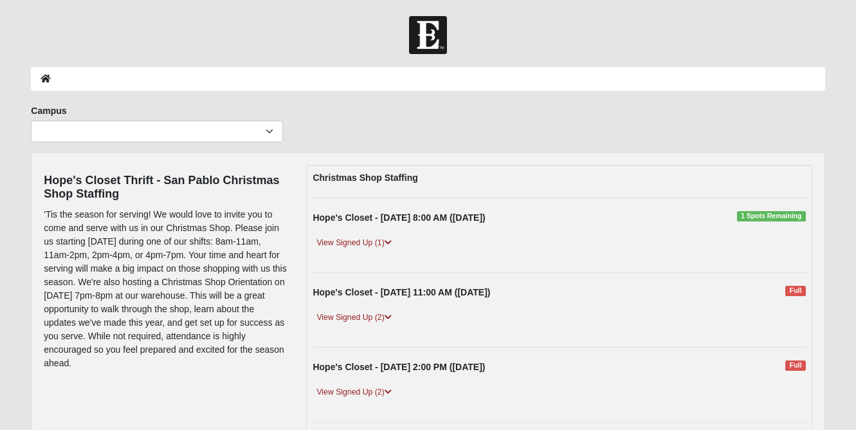
scroll to position [0, 0]
click at [381, 244] on link "View Signed Up (1)" at bounding box center [354, 243] width 82 height 14
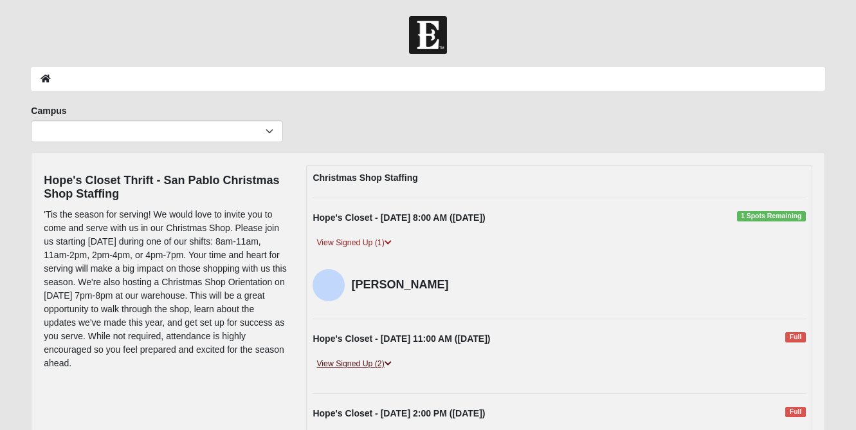
click at [363, 361] on link "View Signed Up (2)" at bounding box center [354, 364] width 82 height 14
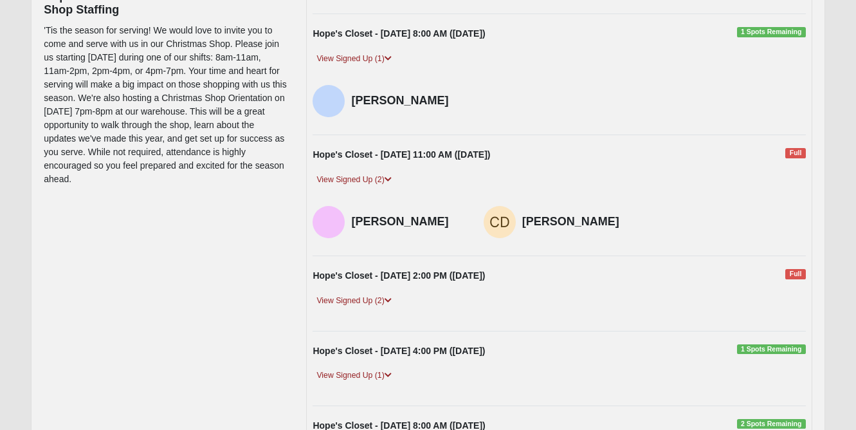
scroll to position [186, 0]
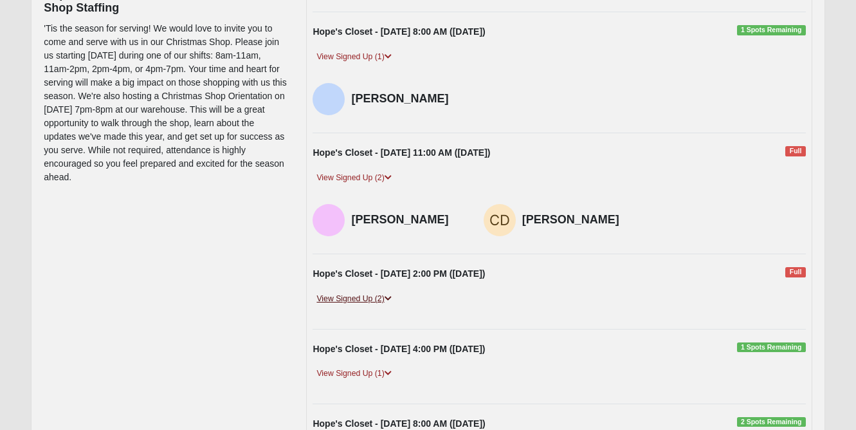
click at [376, 299] on link "View Signed Up (2)" at bounding box center [354, 299] width 82 height 14
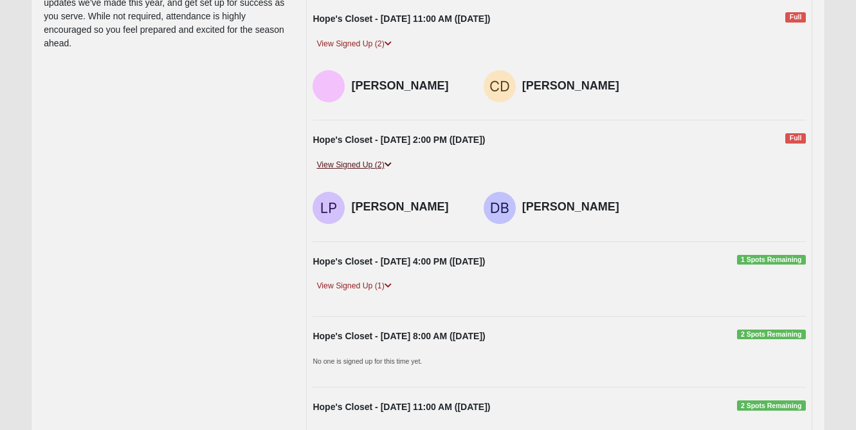
scroll to position [321, 0]
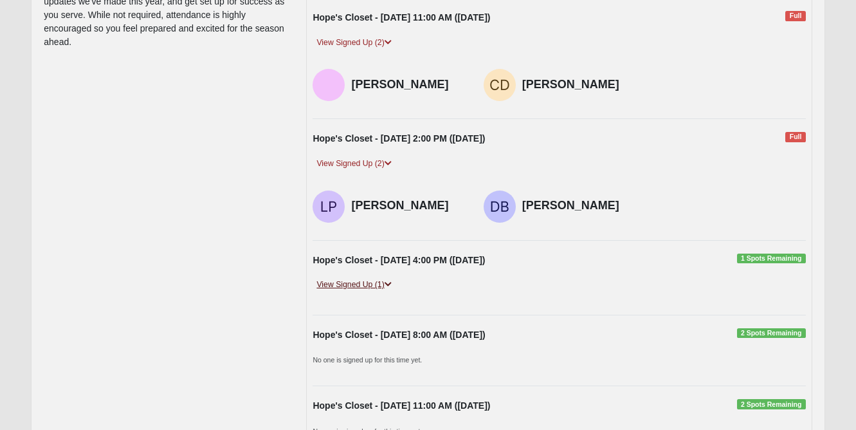
click at [374, 278] on link "View Signed Up (1)" at bounding box center [354, 285] width 82 height 14
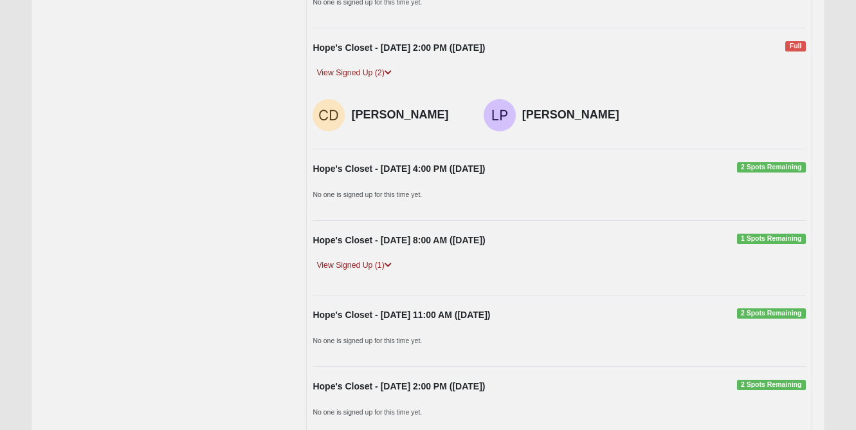
scroll to position [1198, 0]
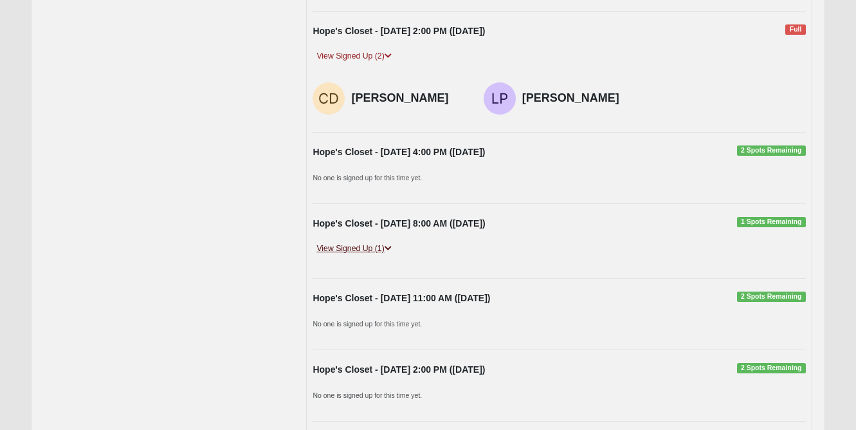
click at [378, 242] on link "View Signed Up (1)" at bounding box center [354, 249] width 82 height 14
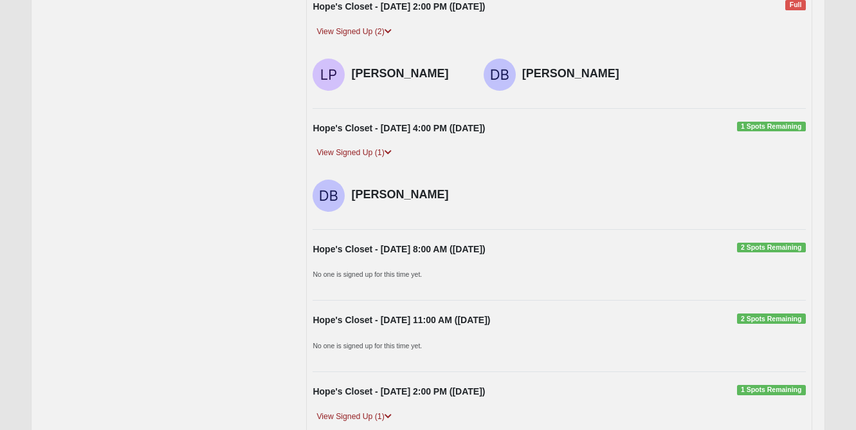
scroll to position [452, 0]
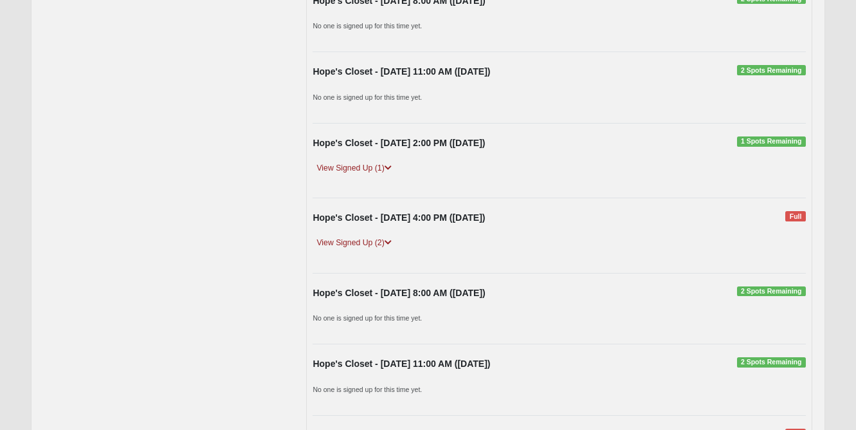
scroll to position [517, 0]
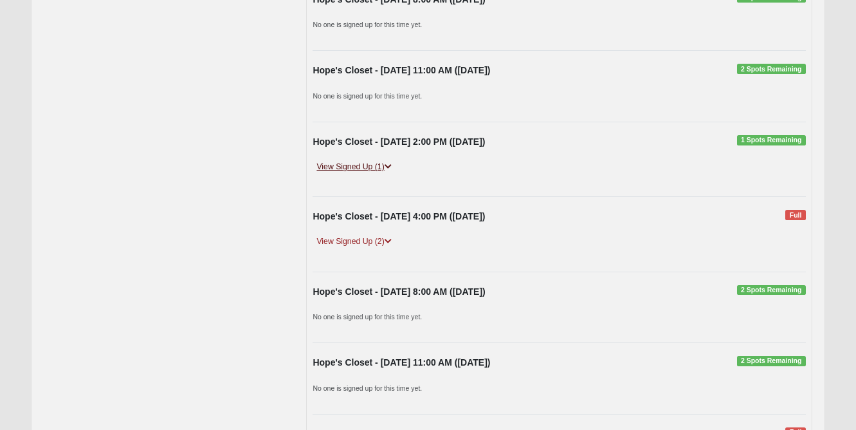
click at [378, 165] on link "View Signed Up (1)" at bounding box center [354, 167] width 82 height 14
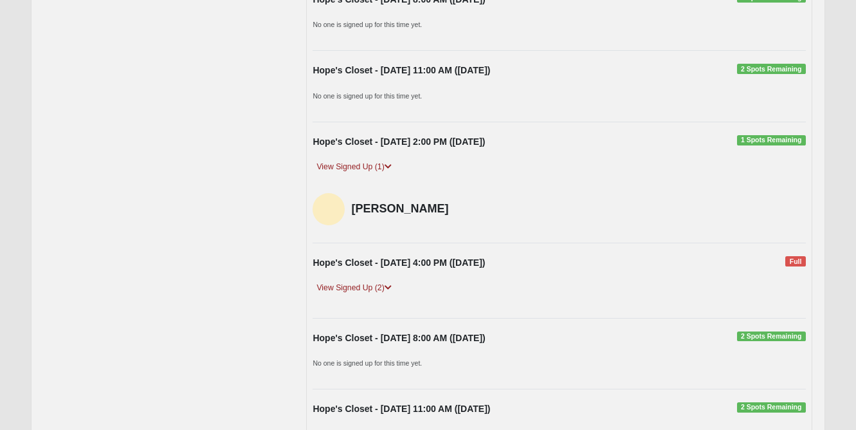
click at [366, 273] on div "Hope's Closet - [DATE] 4:00 PM ([DATE]) Full View Signed Up (2) [PERSON_NAME] […" at bounding box center [559, 280] width 512 height 48
click at [366, 285] on link "View Signed Up (2)" at bounding box center [354, 288] width 82 height 14
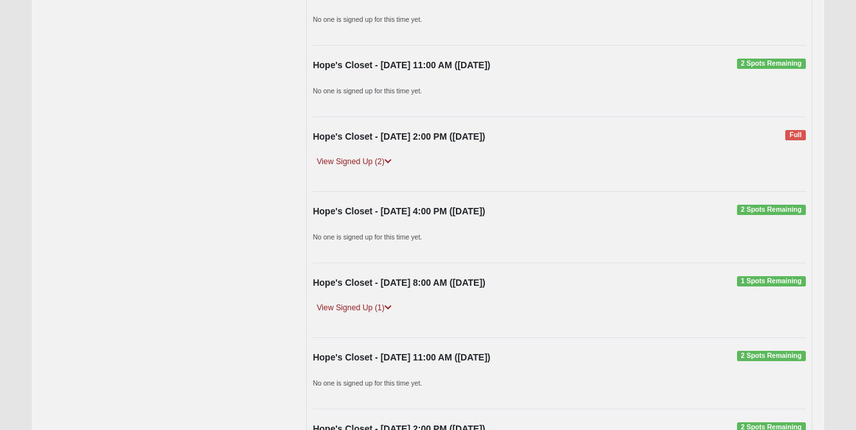
scroll to position [911, 0]
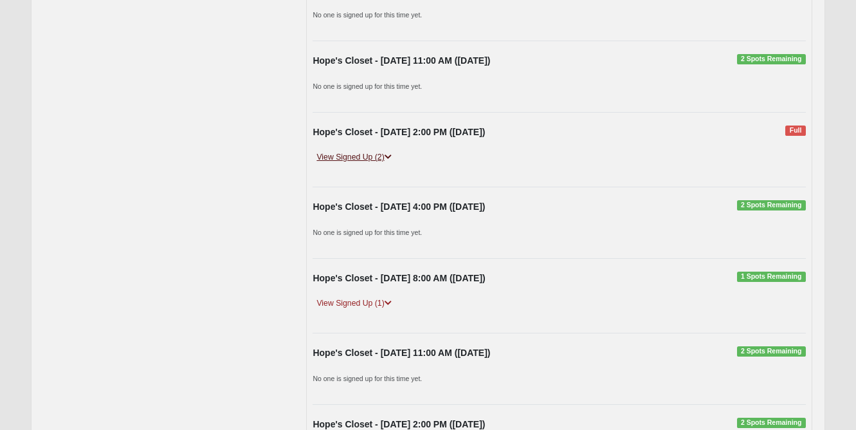
click at [384, 151] on link "View Signed Up (2)" at bounding box center [354, 158] width 82 height 14
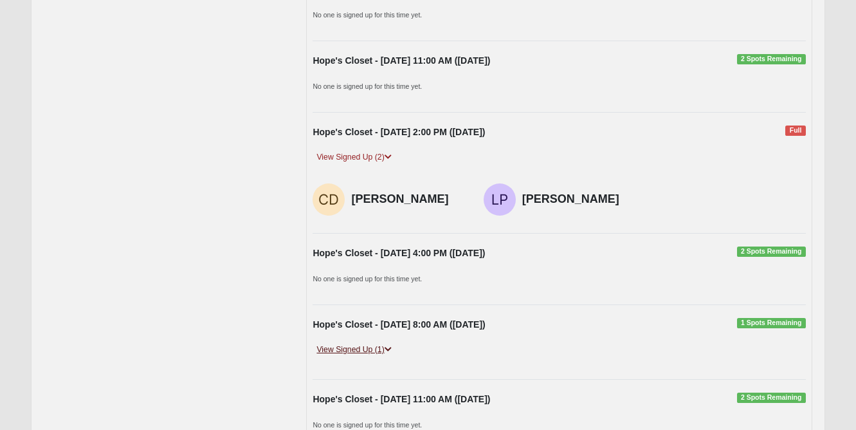
click at [362, 345] on link "View Signed Up (1)" at bounding box center [354, 350] width 82 height 14
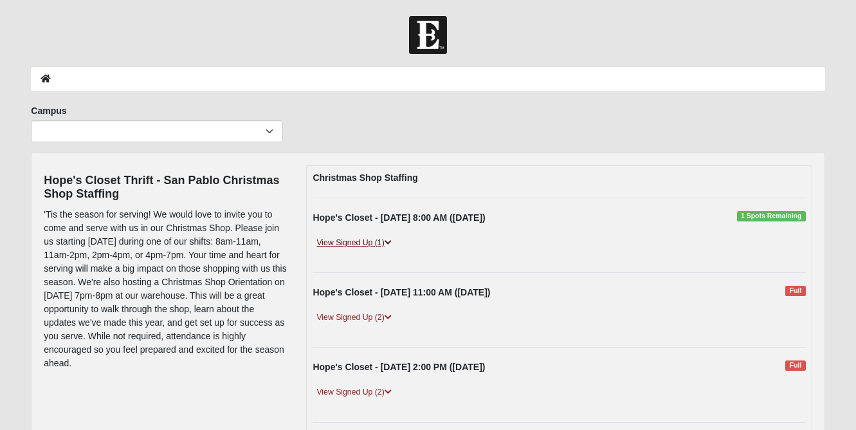
scroll to position [0, 0]
click at [363, 244] on link "View Signed Up (1)" at bounding box center [354, 243] width 82 height 14
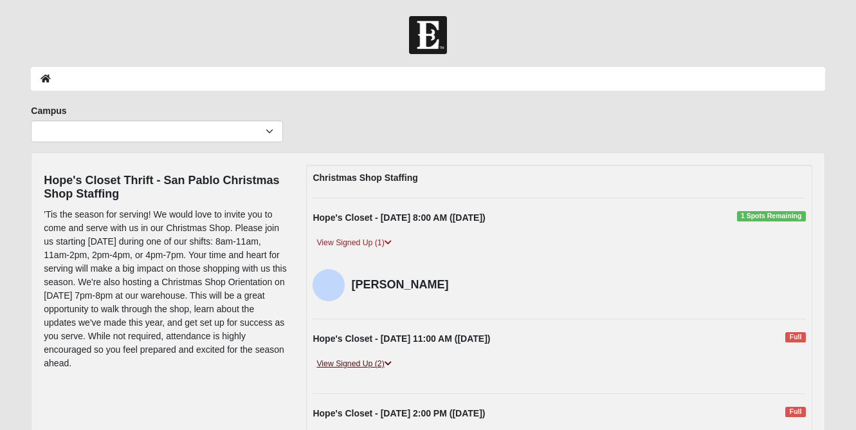
click at [354, 363] on link "View Signed Up (2)" at bounding box center [354, 364] width 82 height 14
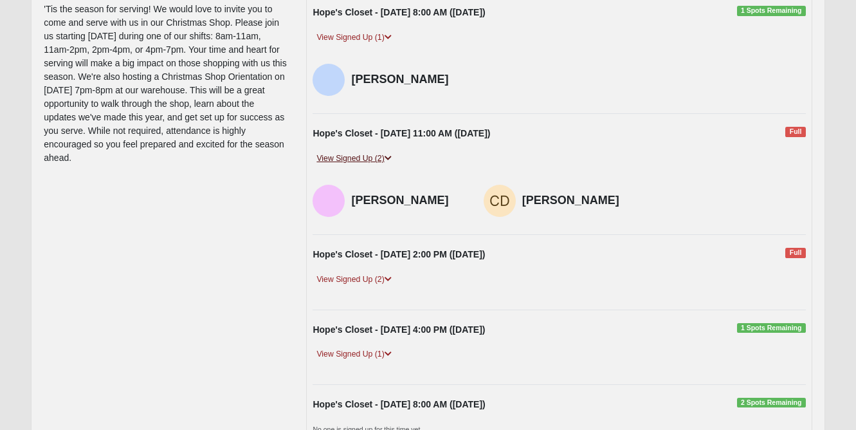
scroll to position [221, 0]
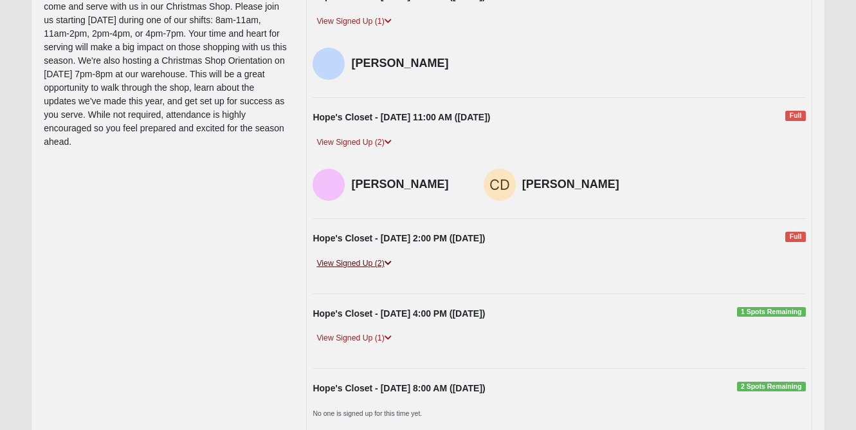
click at [362, 257] on link "View Signed Up (2)" at bounding box center [354, 264] width 82 height 14
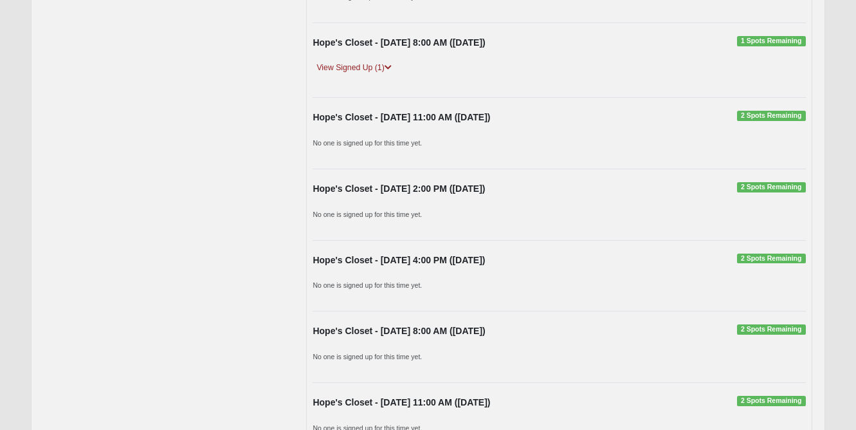
scroll to position [1055, 0]
click at [376, 62] on link "View Signed Up (1)" at bounding box center [354, 67] width 82 height 14
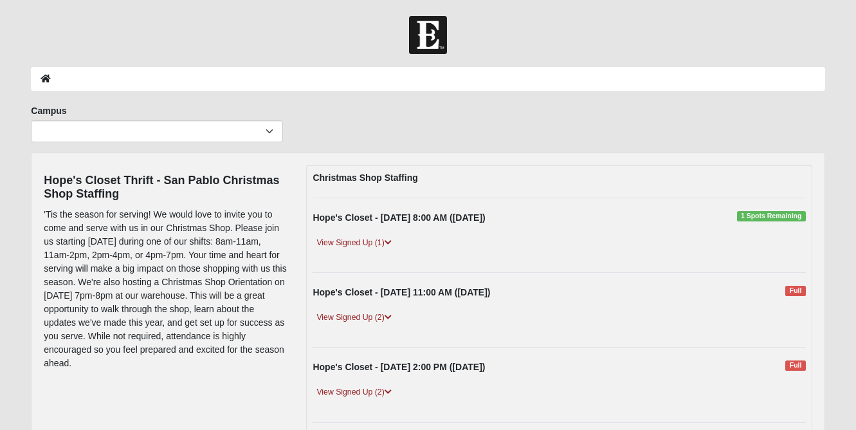
scroll to position [0, 0]
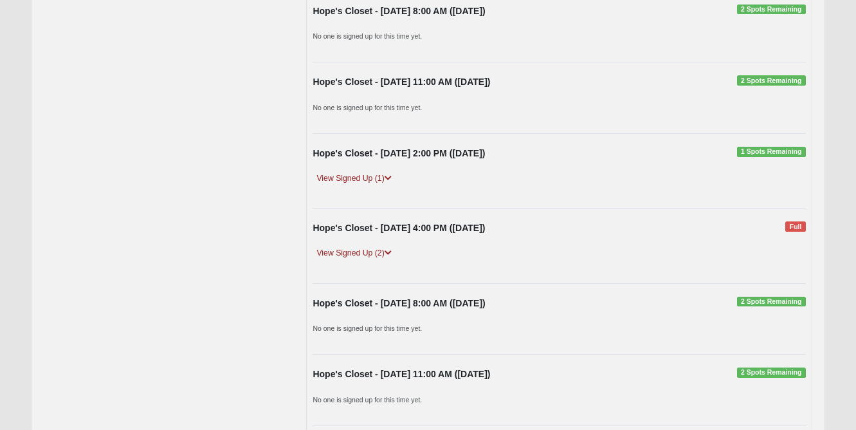
scroll to position [507, 0]
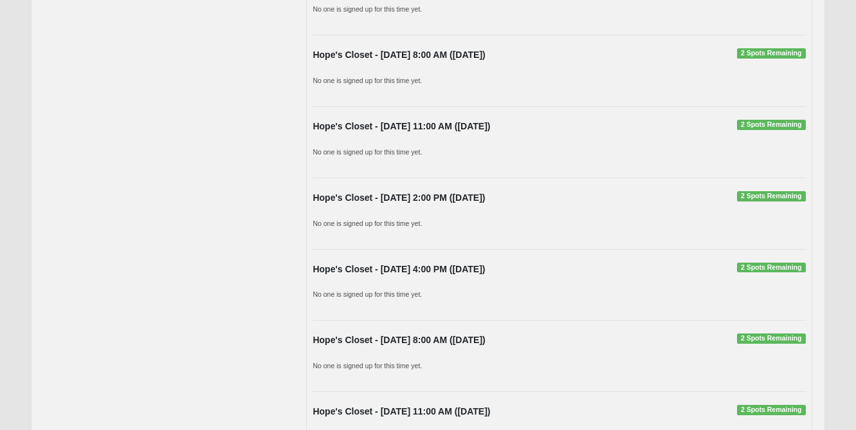
scroll to position [1331, 0]
